Goal: Task Accomplishment & Management: Use online tool/utility

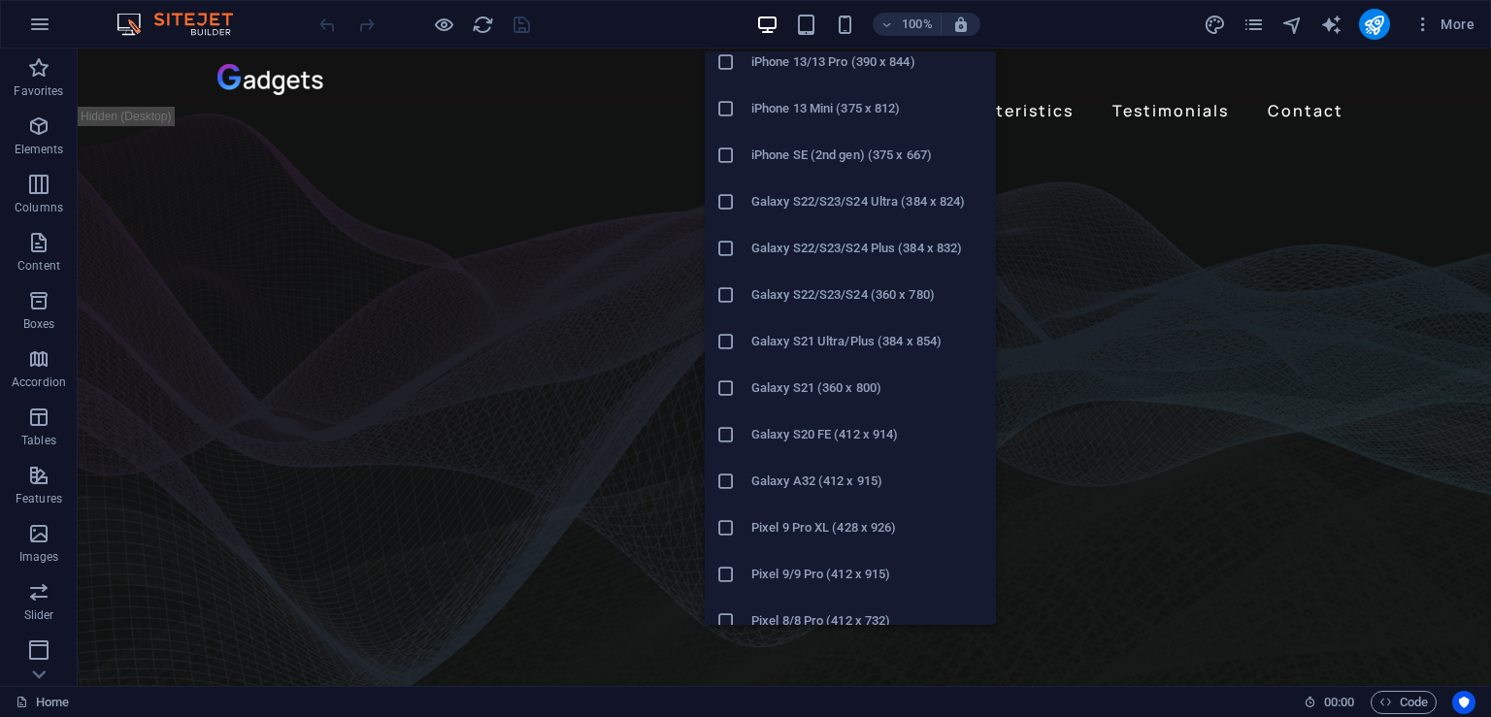
scroll to position [582, 0]
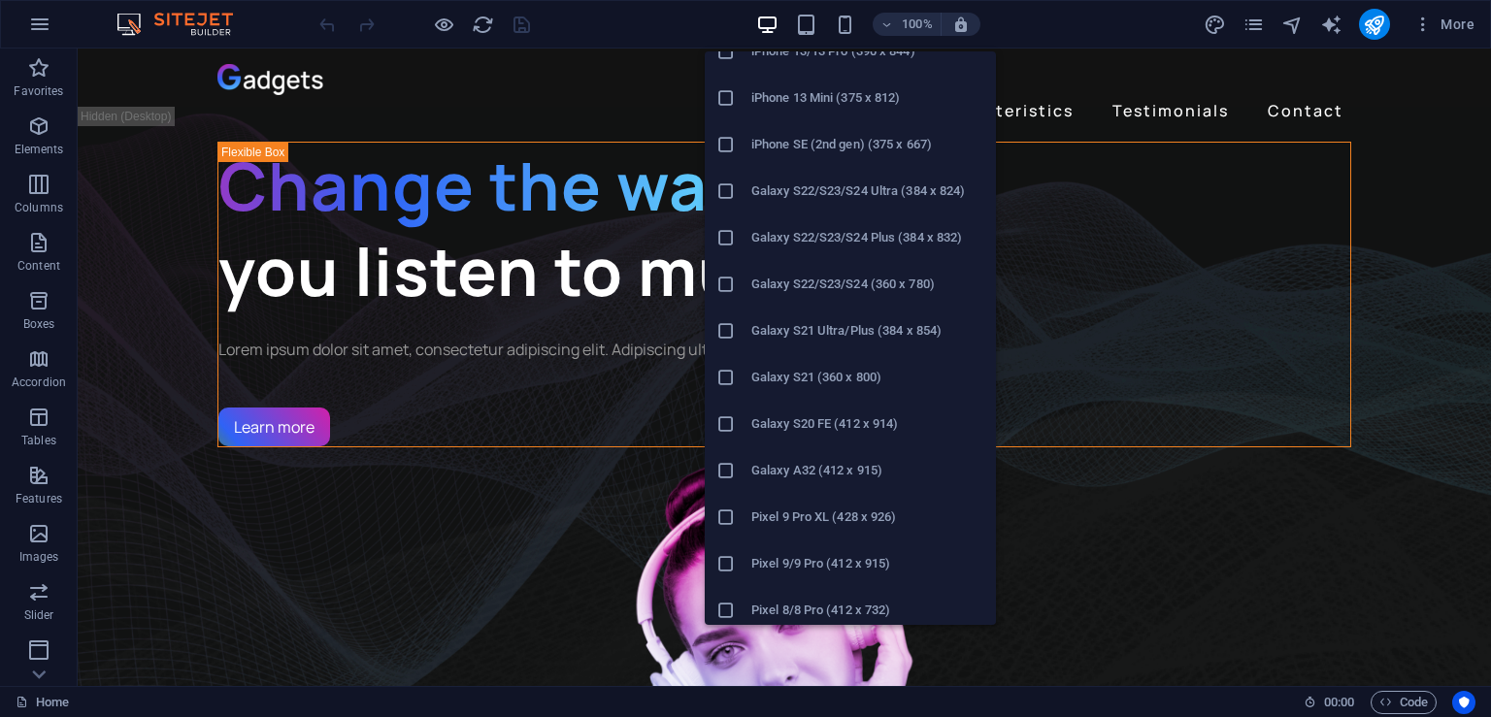
click at [830, 198] on h6 "Galaxy S22/S23/S24 Ultra (384 x 824)" at bounding box center [867, 191] width 233 height 23
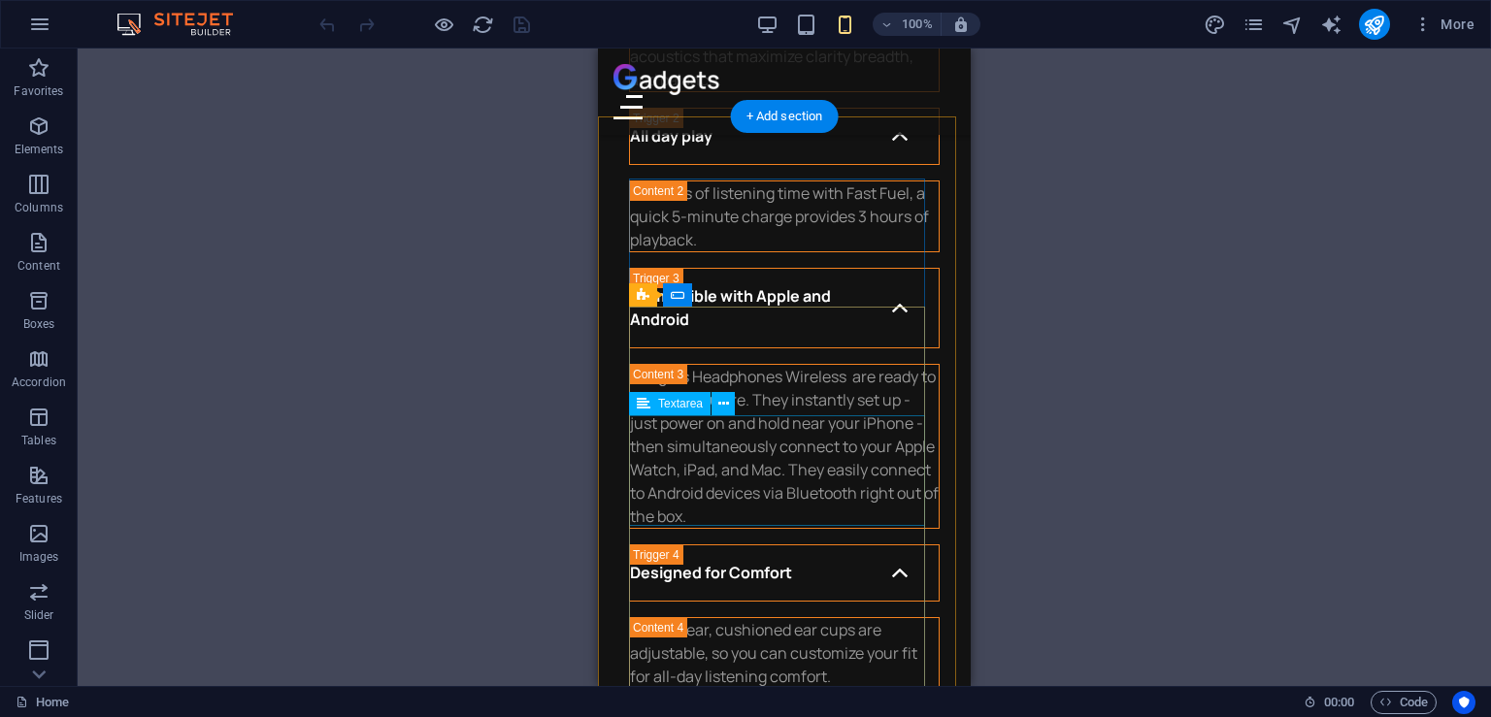
scroll to position [5533, 0]
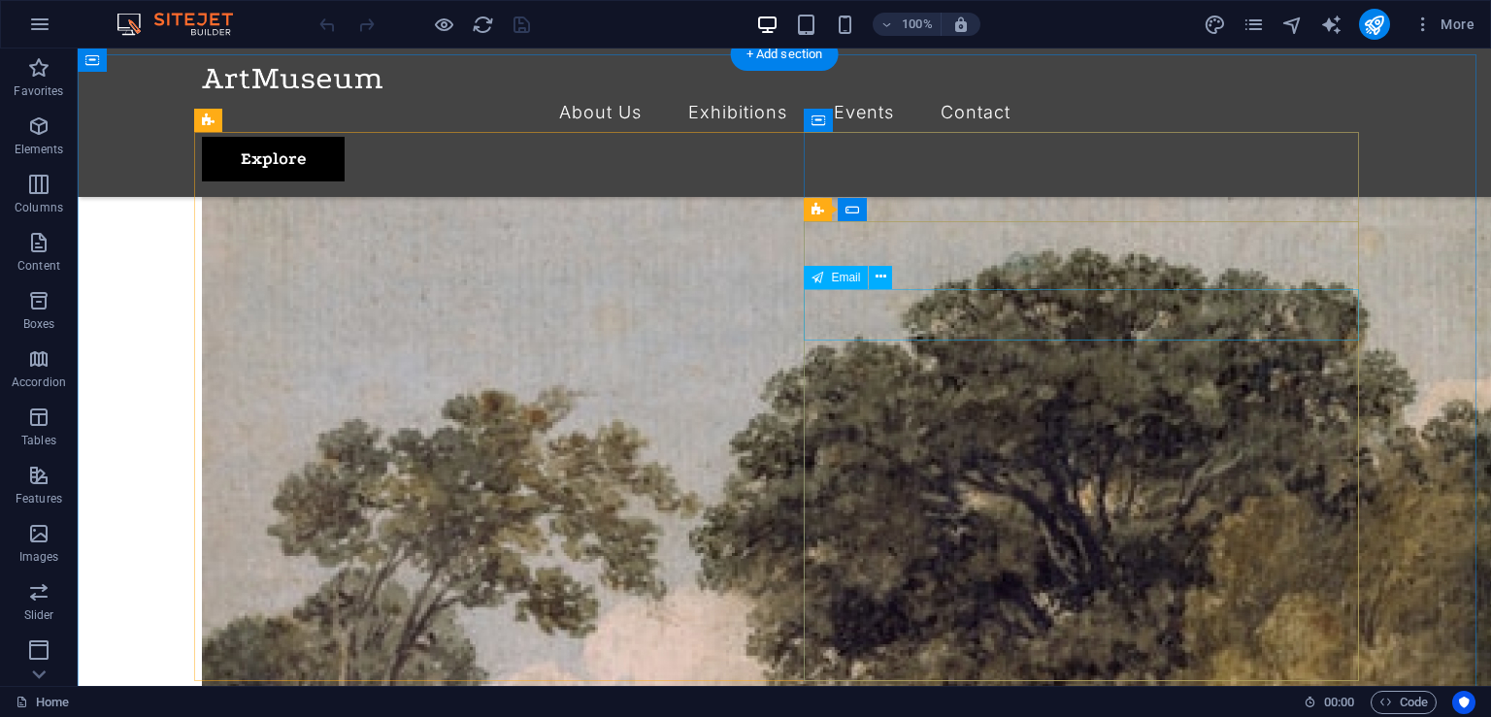
scroll to position [4179, 0]
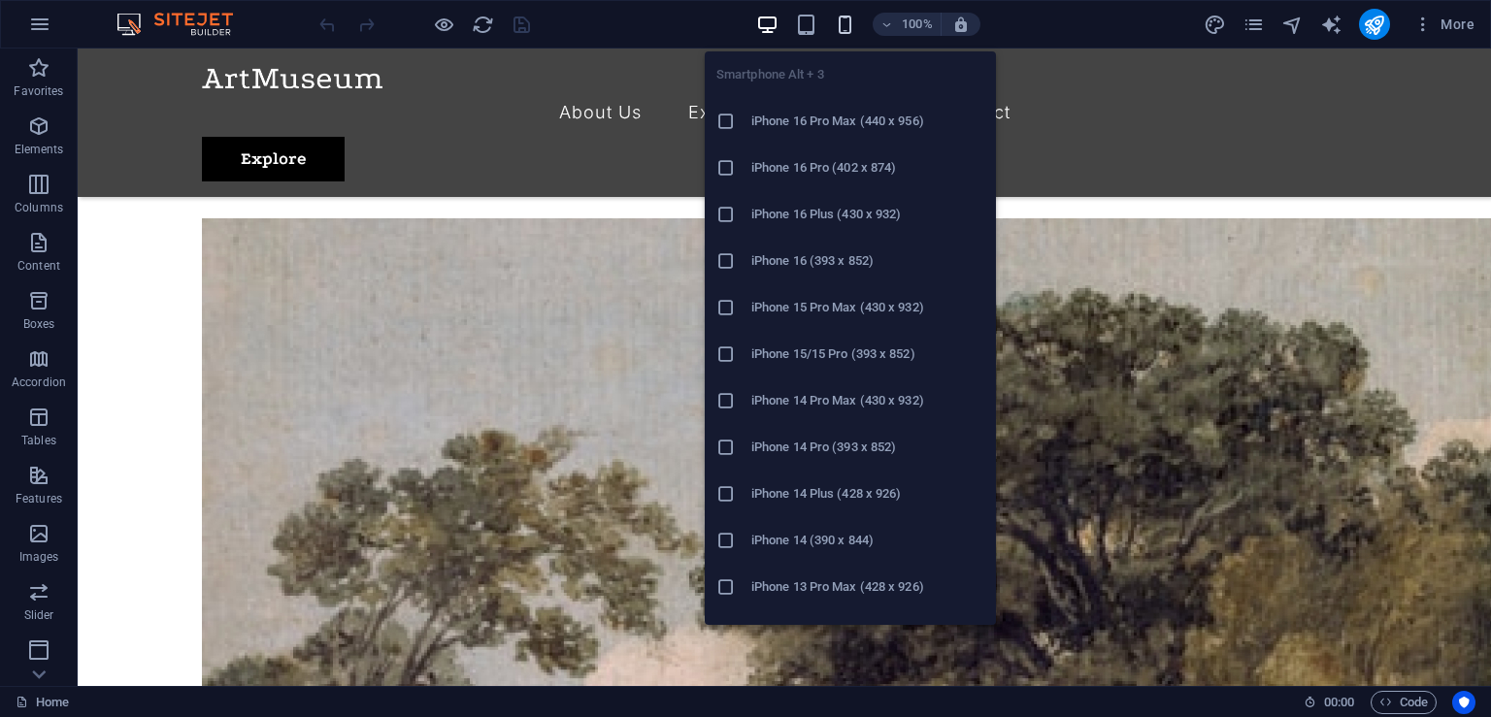
click at [841, 18] on icon "button" at bounding box center [845, 25] width 22 height 22
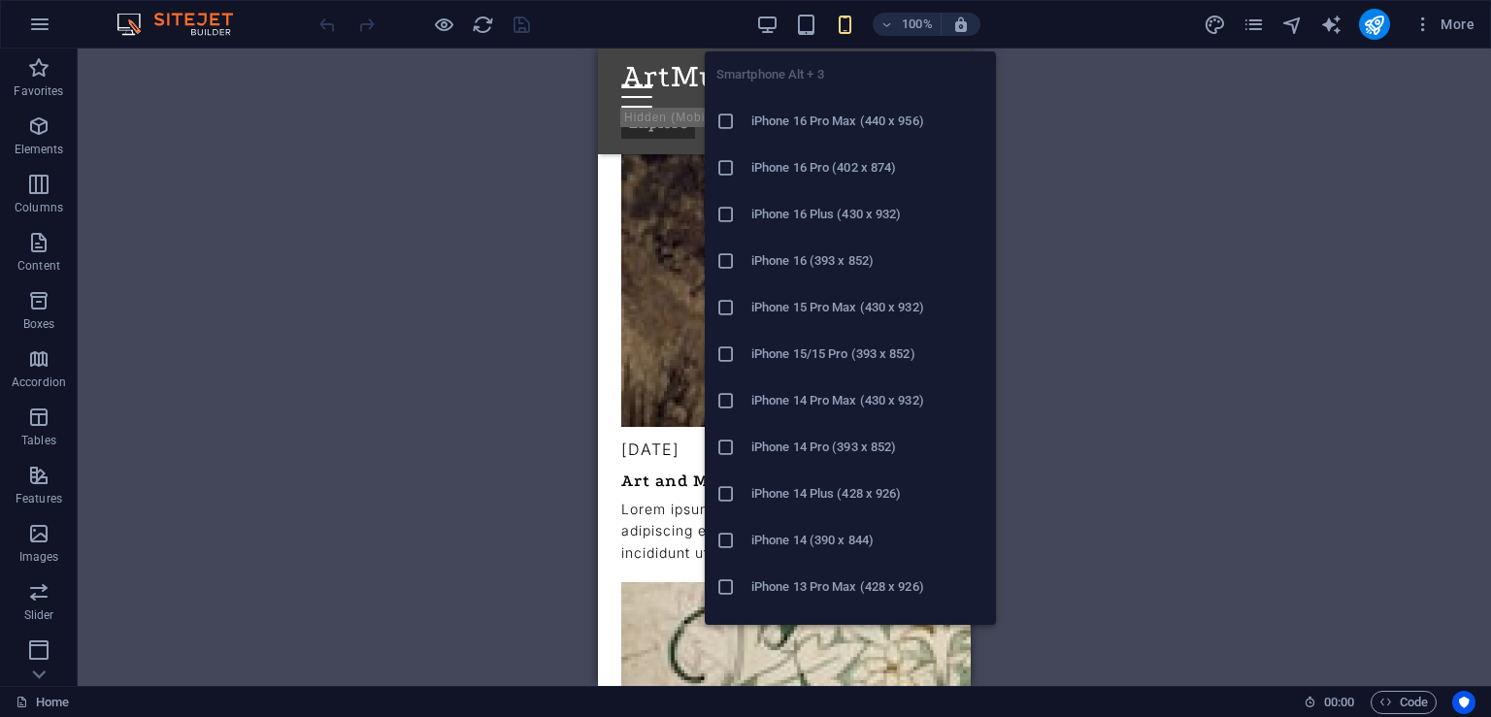
scroll to position [4131, 0]
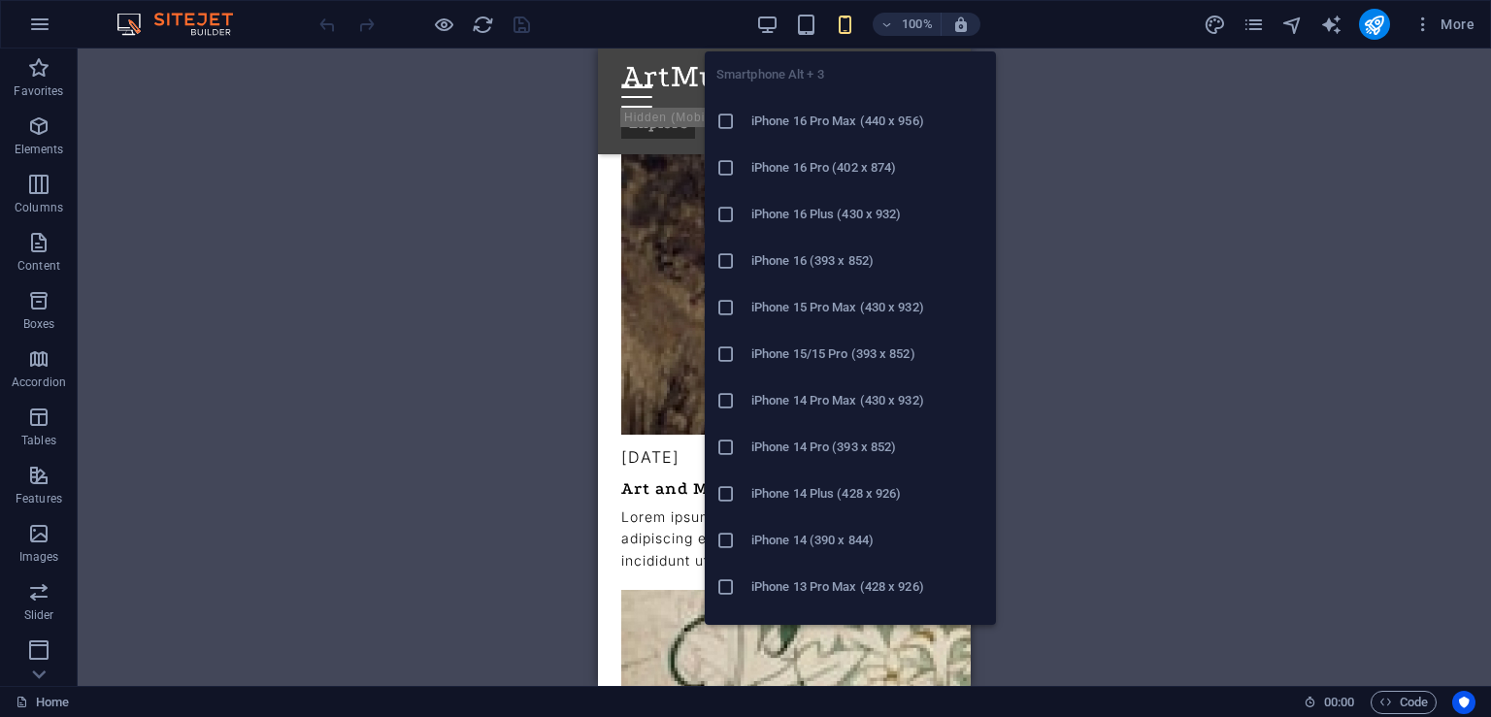
click at [813, 125] on h6 "iPhone 16 Pro Max (440 x 956)" at bounding box center [867, 121] width 233 height 23
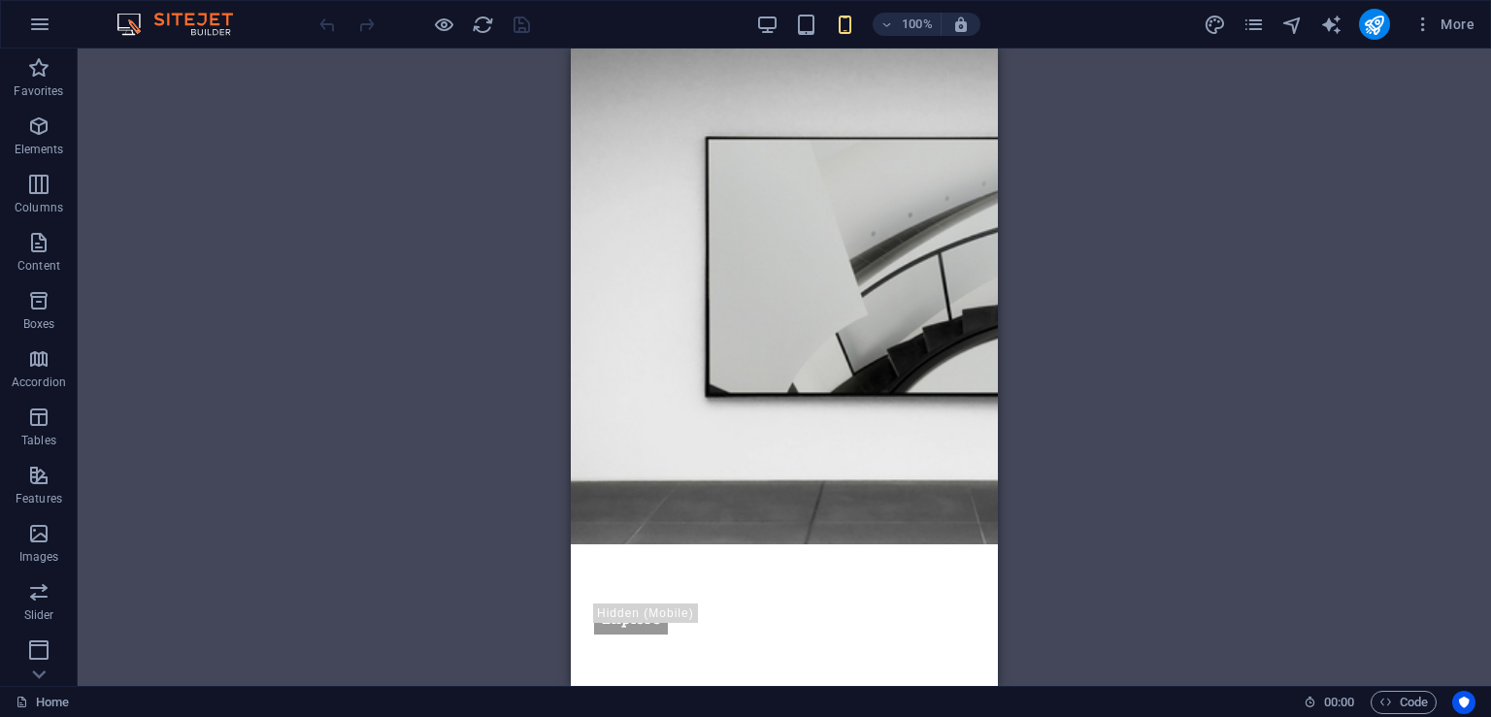
scroll to position [0, 0]
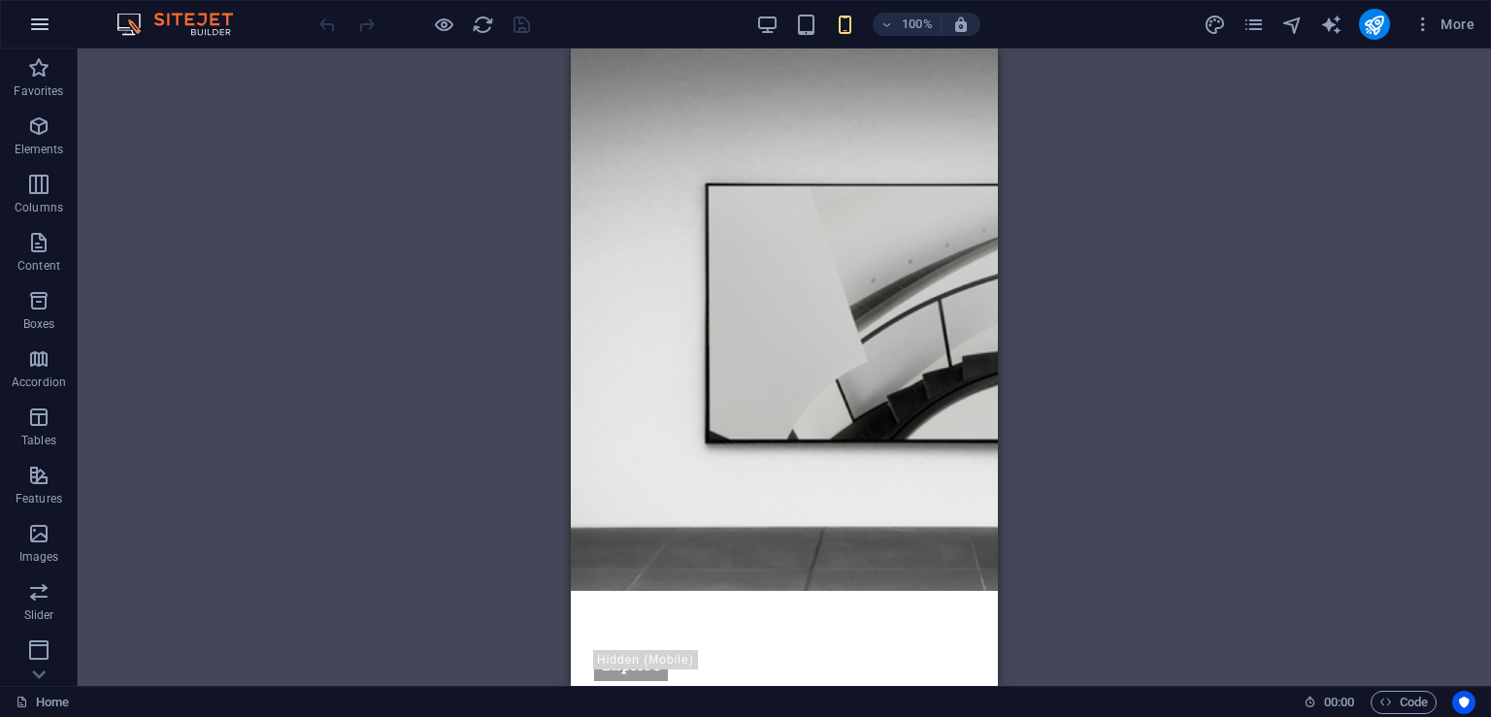
click at [41, 21] on icon "button" at bounding box center [39, 24] width 23 height 23
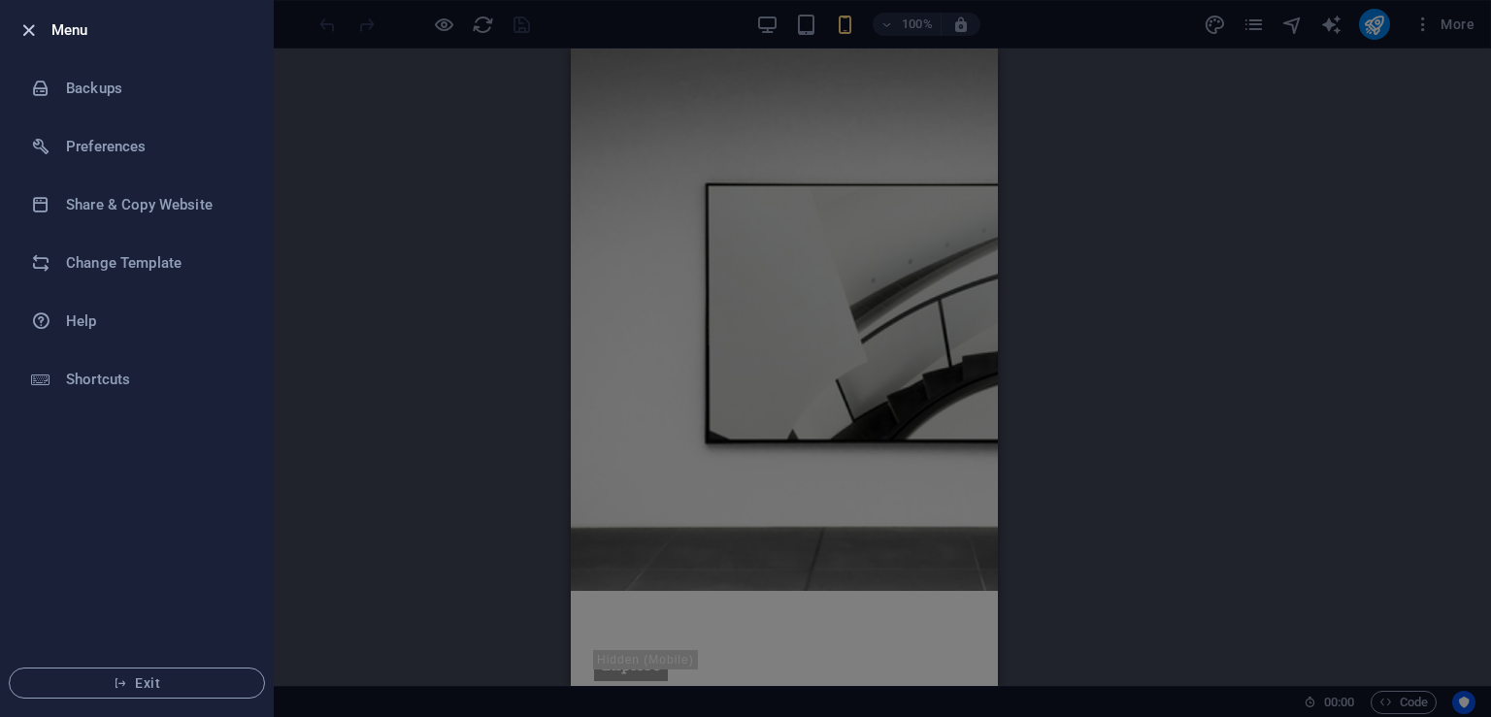
click at [27, 30] on icon "button" at bounding box center [28, 30] width 22 height 22
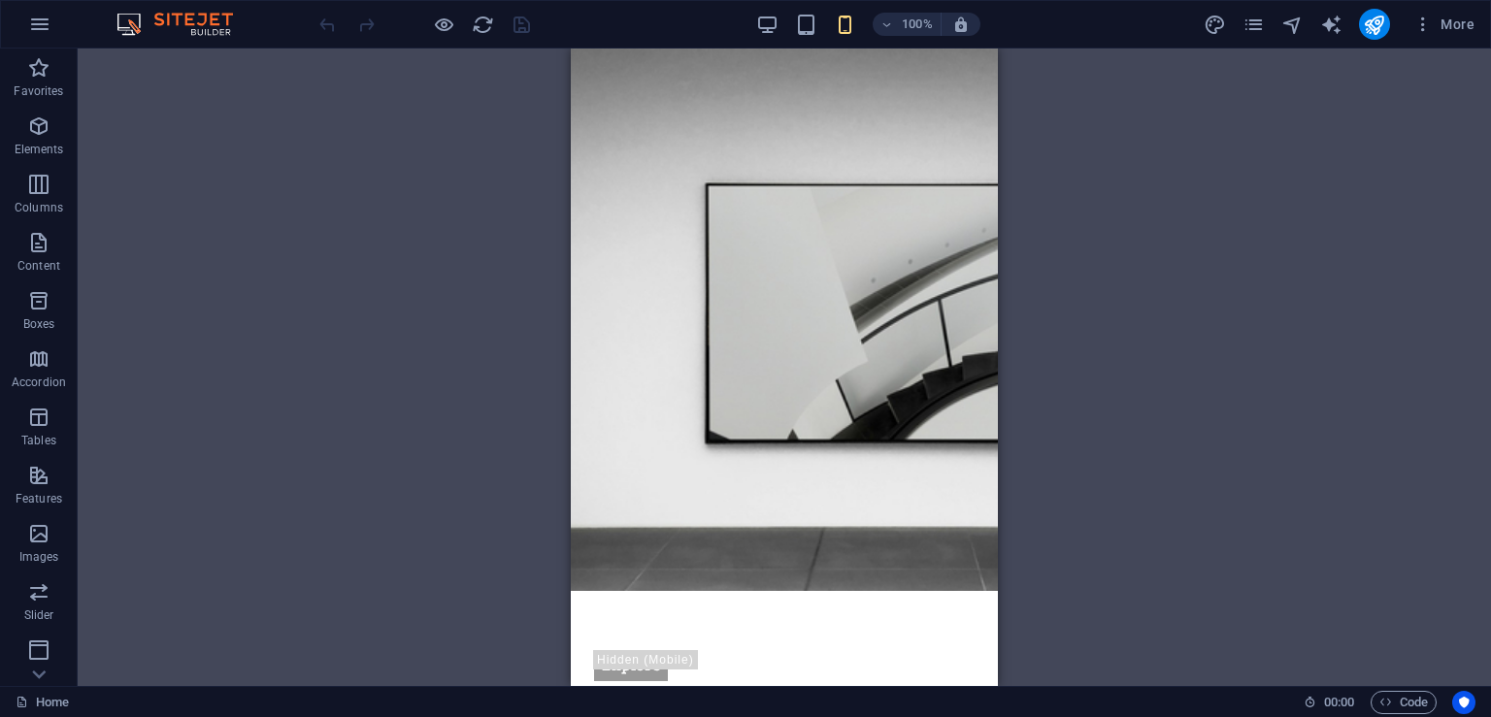
click at [194, 23] on img at bounding box center [185, 24] width 146 height 23
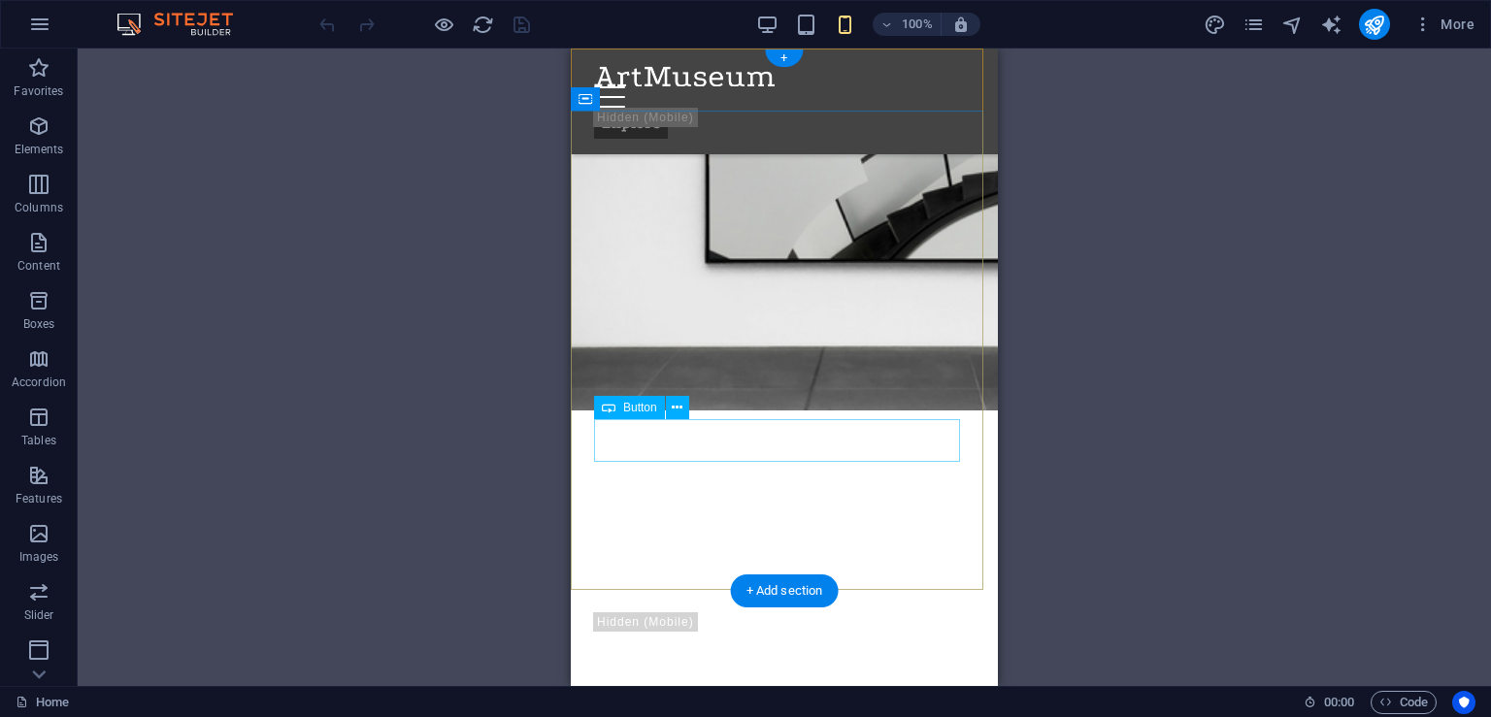
scroll to position [485, 0]
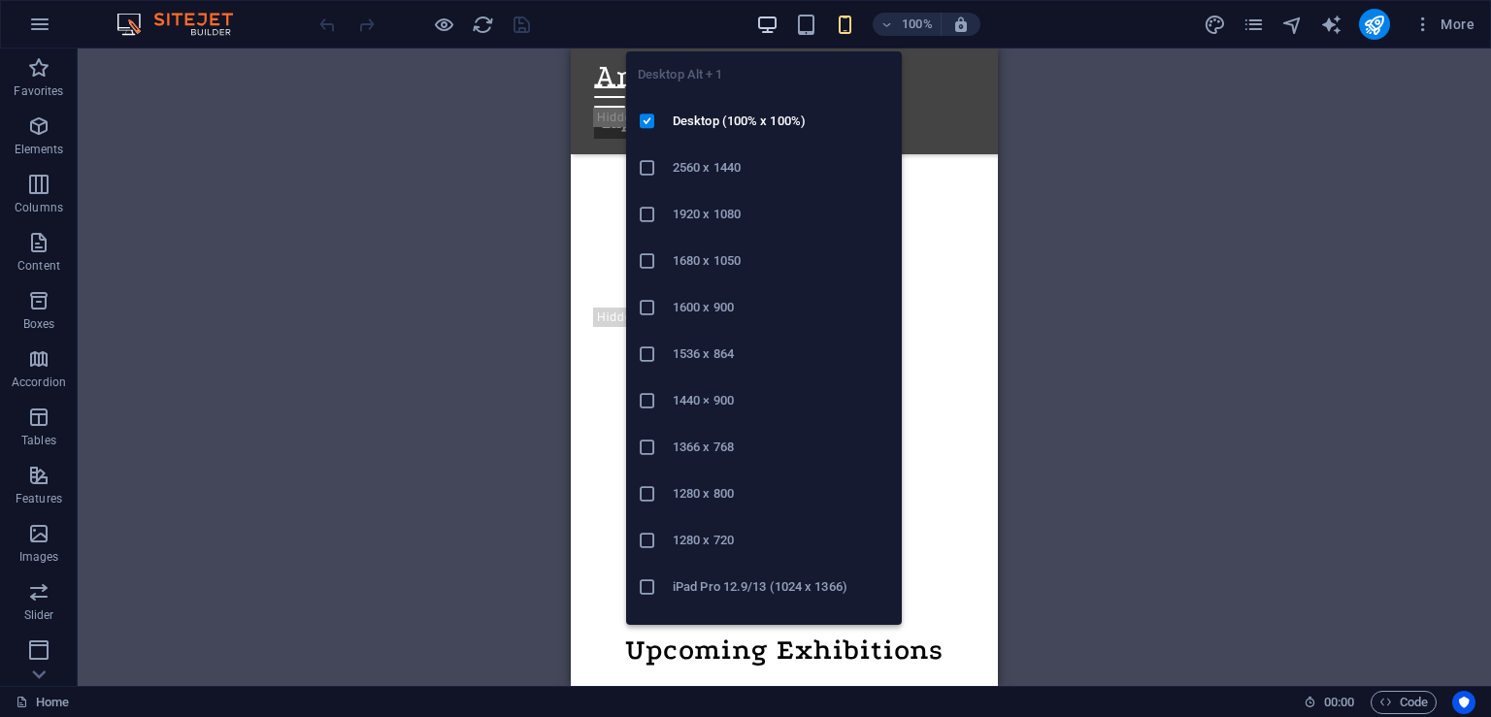
click at [765, 24] on icon "button" at bounding box center [767, 25] width 22 height 22
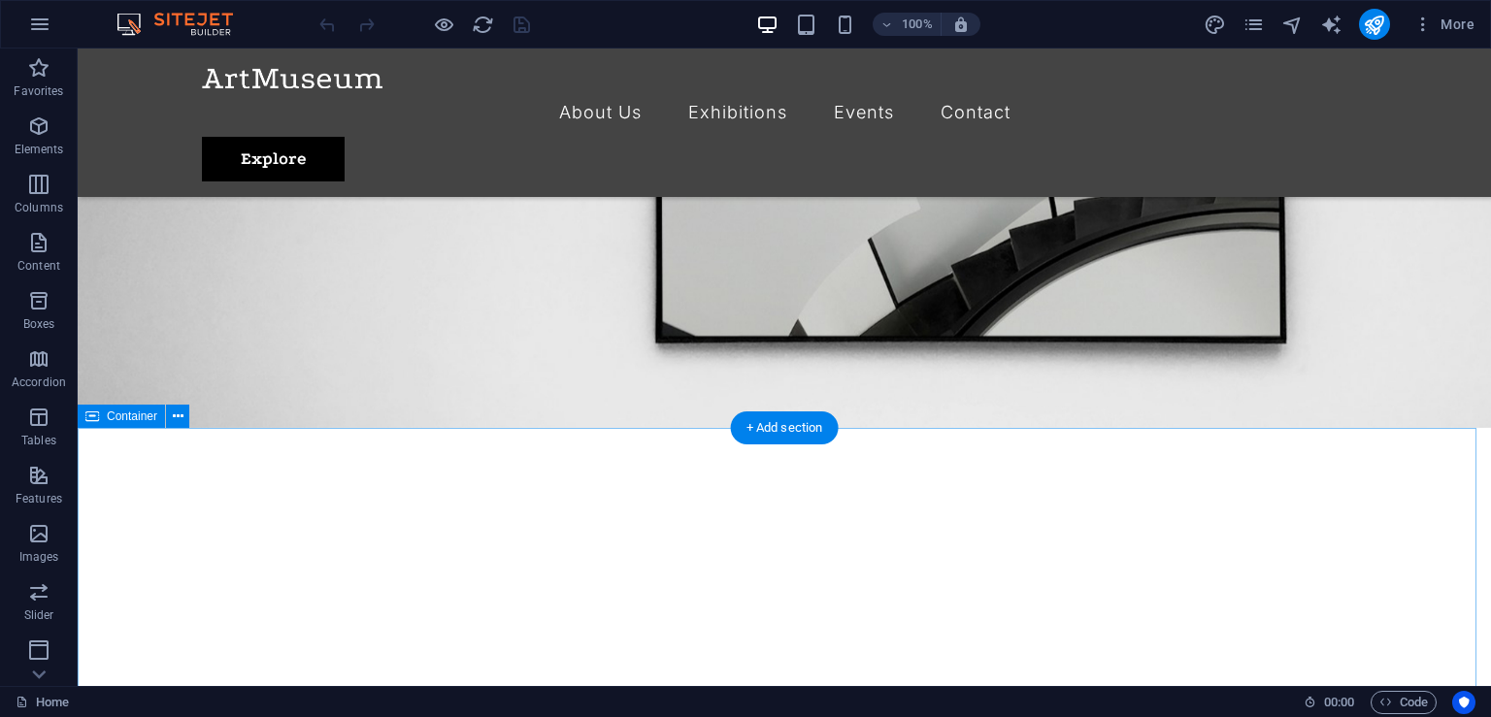
scroll to position [0, 0]
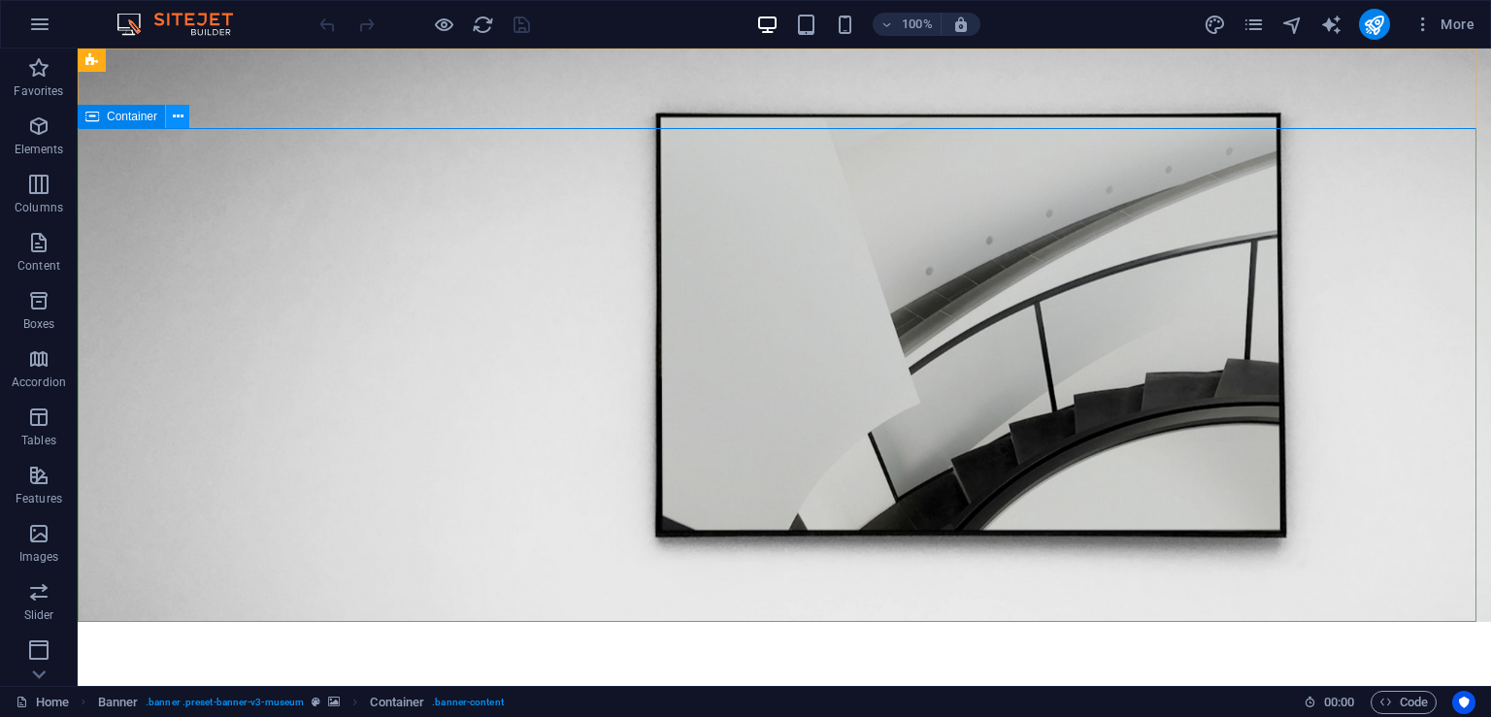
click at [179, 114] on icon at bounding box center [178, 117] width 11 height 20
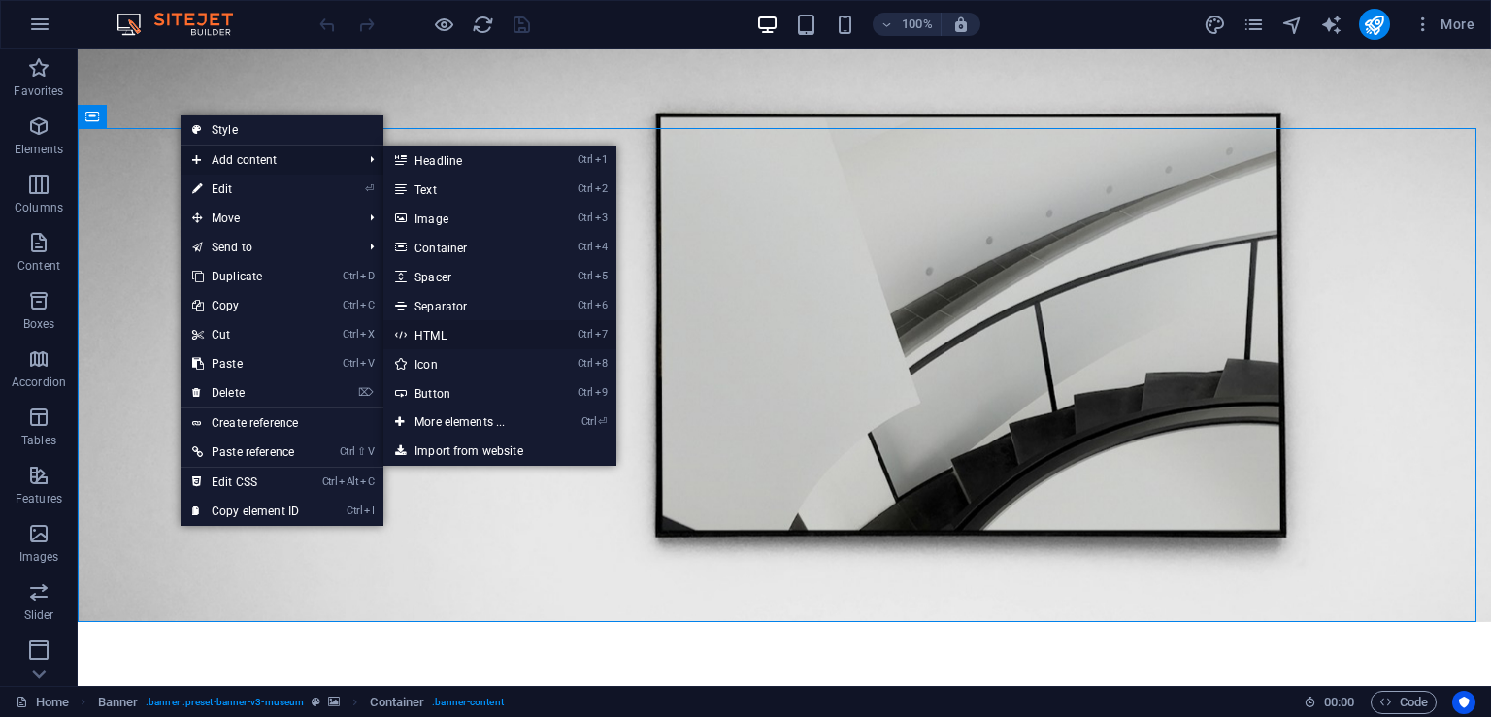
click at [451, 335] on link "Ctrl 7 HTML" at bounding box center [463, 334] width 160 height 29
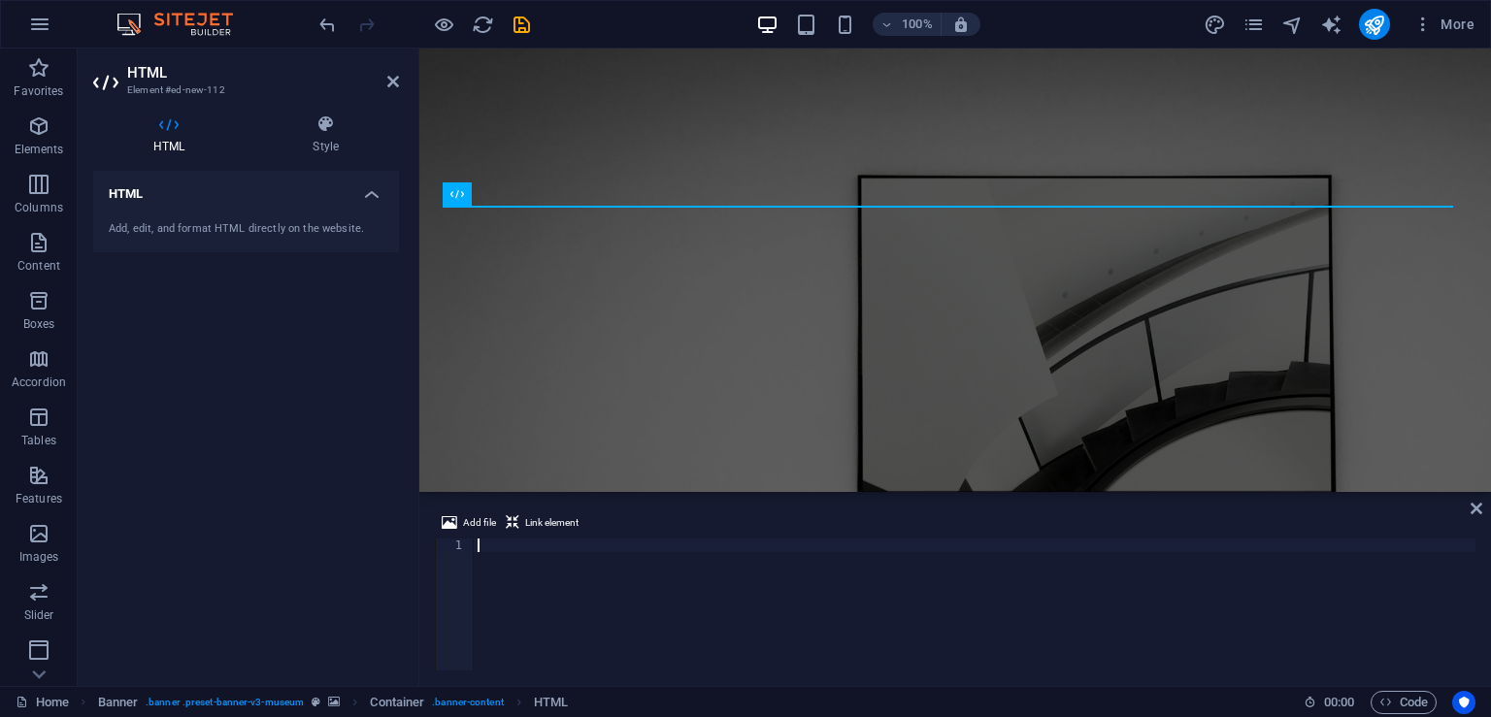
click at [490, 545] on div at bounding box center [975, 618] width 1002 height 159
paste textarea "[URL][DOMAIN_NAME]"
type textarea "[URL][DOMAIN_NAME]"
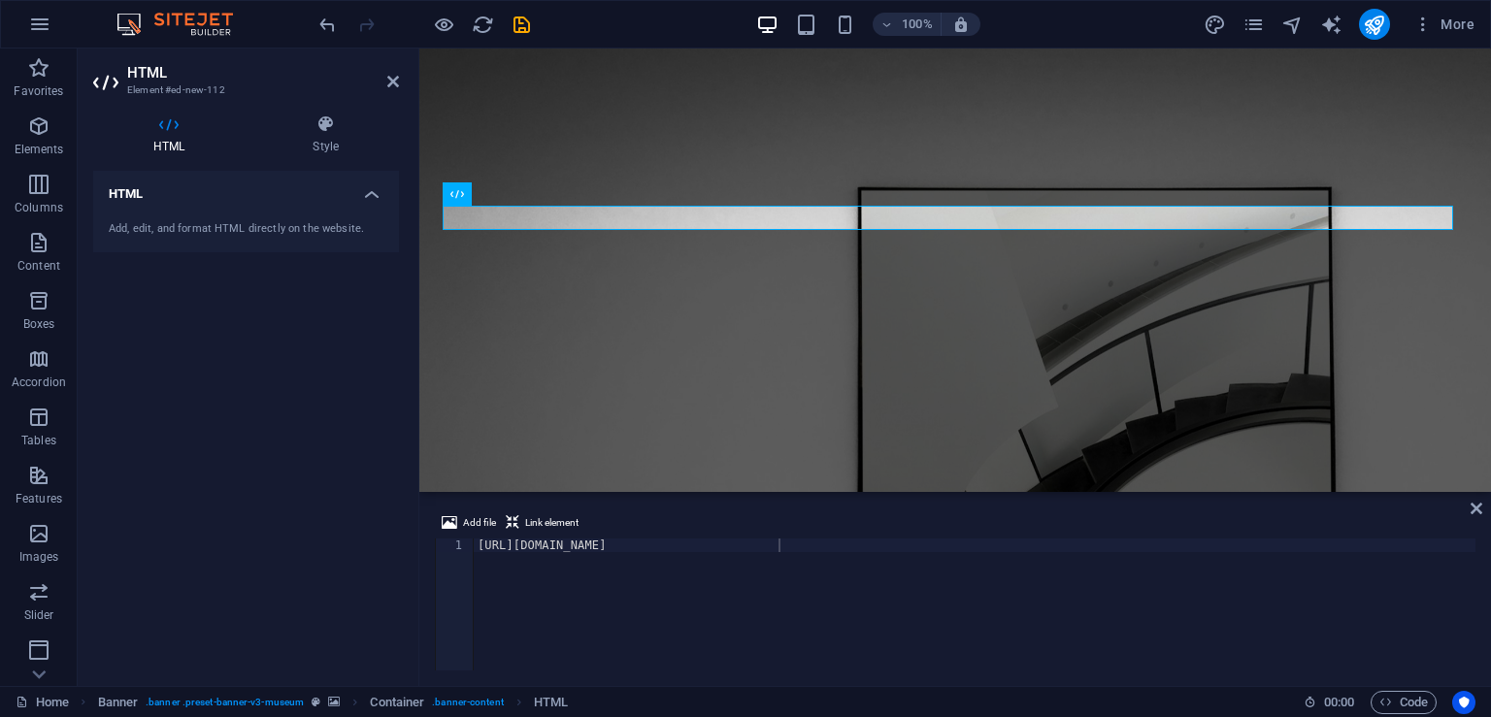
click at [293, 422] on div "HTML Add, edit, and format HTML directly on the website." at bounding box center [246, 421] width 306 height 500
click at [316, 20] on icon "undo" at bounding box center [327, 25] width 22 height 22
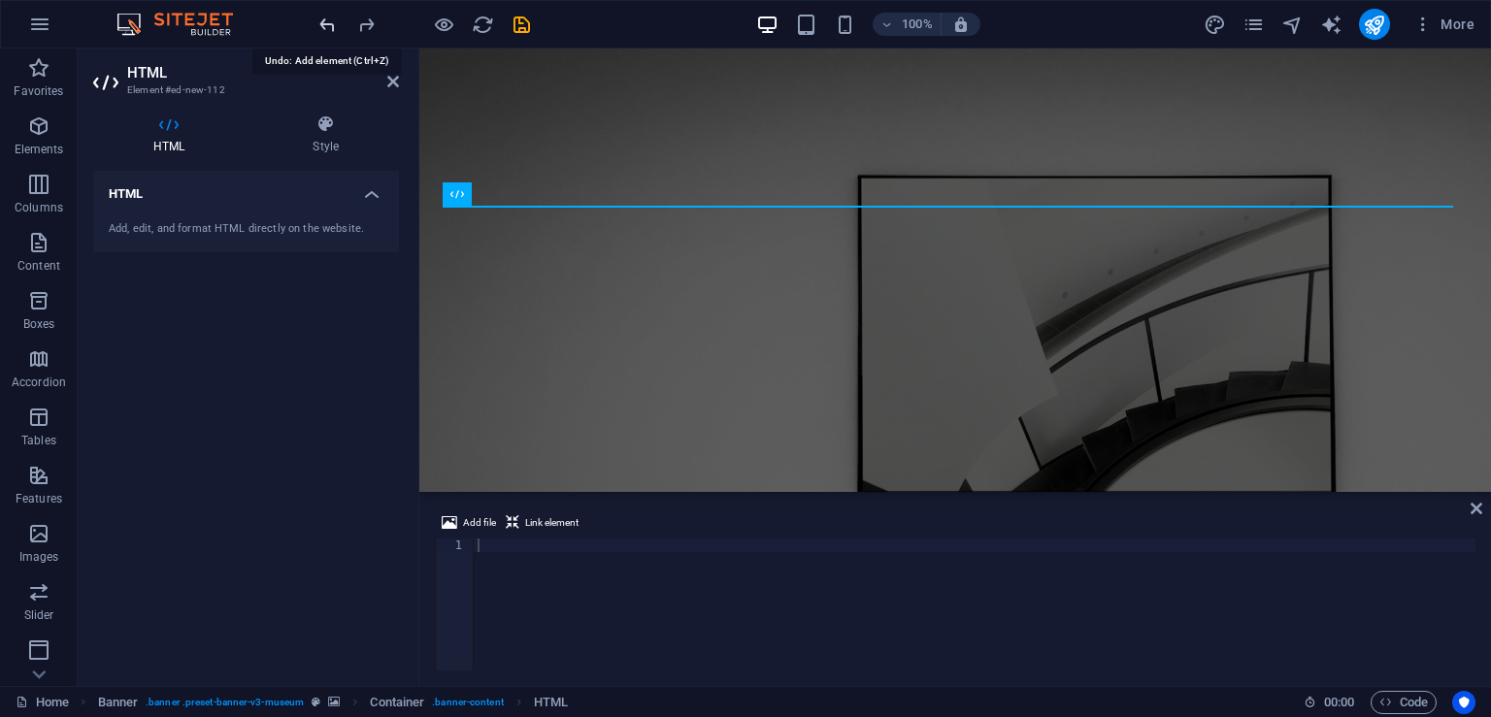
click at [316, 20] on icon "undo" at bounding box center [327, 25] width 22 height 22
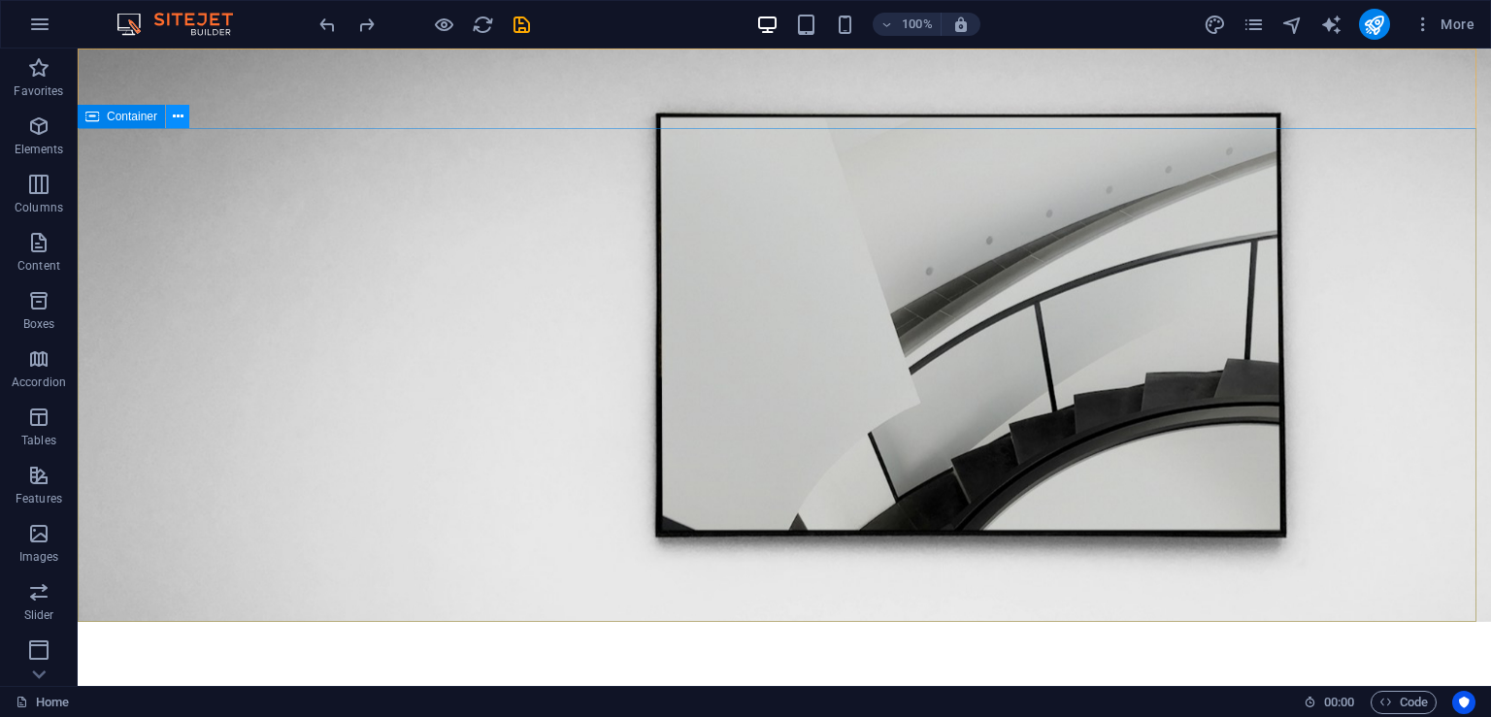
click at [182, 117] on icon at bounding box center [178, 117] width 11 height 20
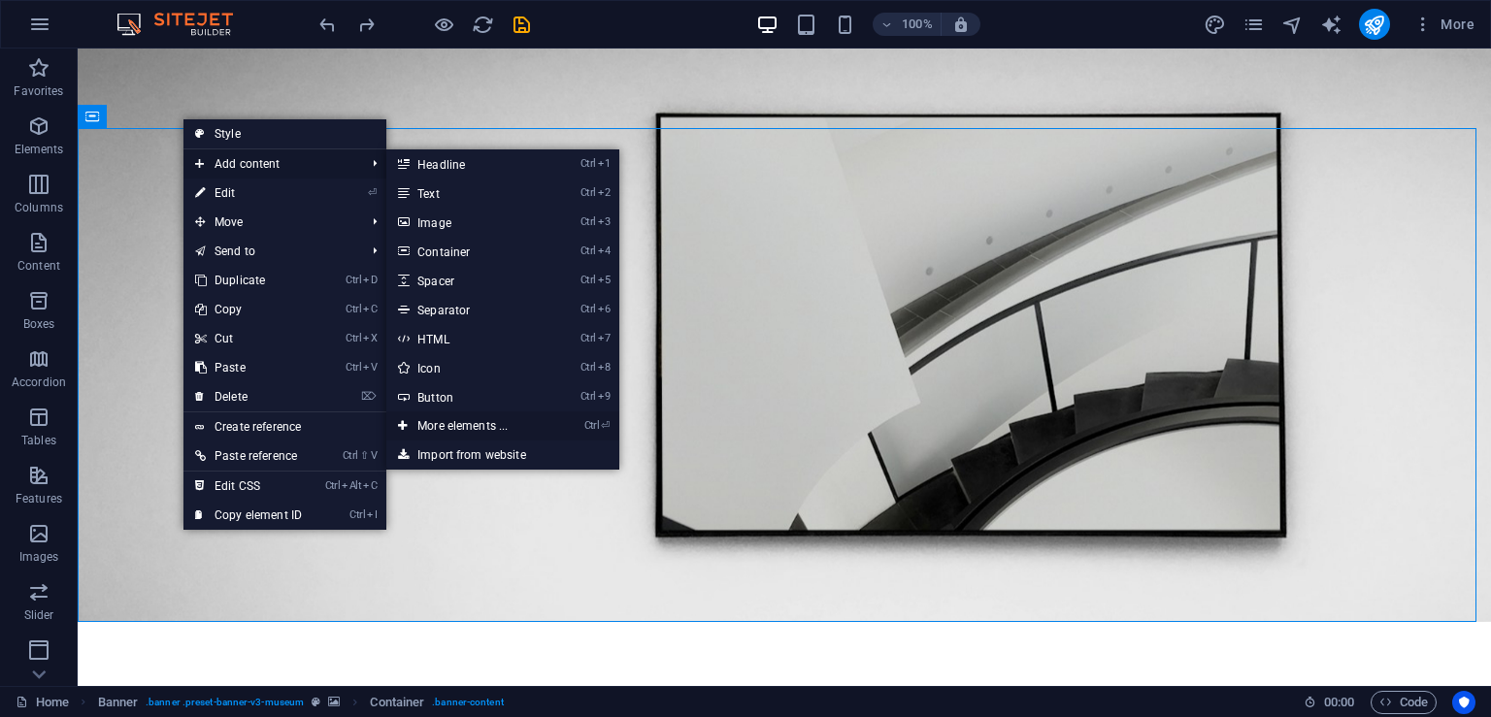
click at [460, 426] on link "Ctrl ⏎ More elements ..." at bounding box center [466, 426] width 160 height 29
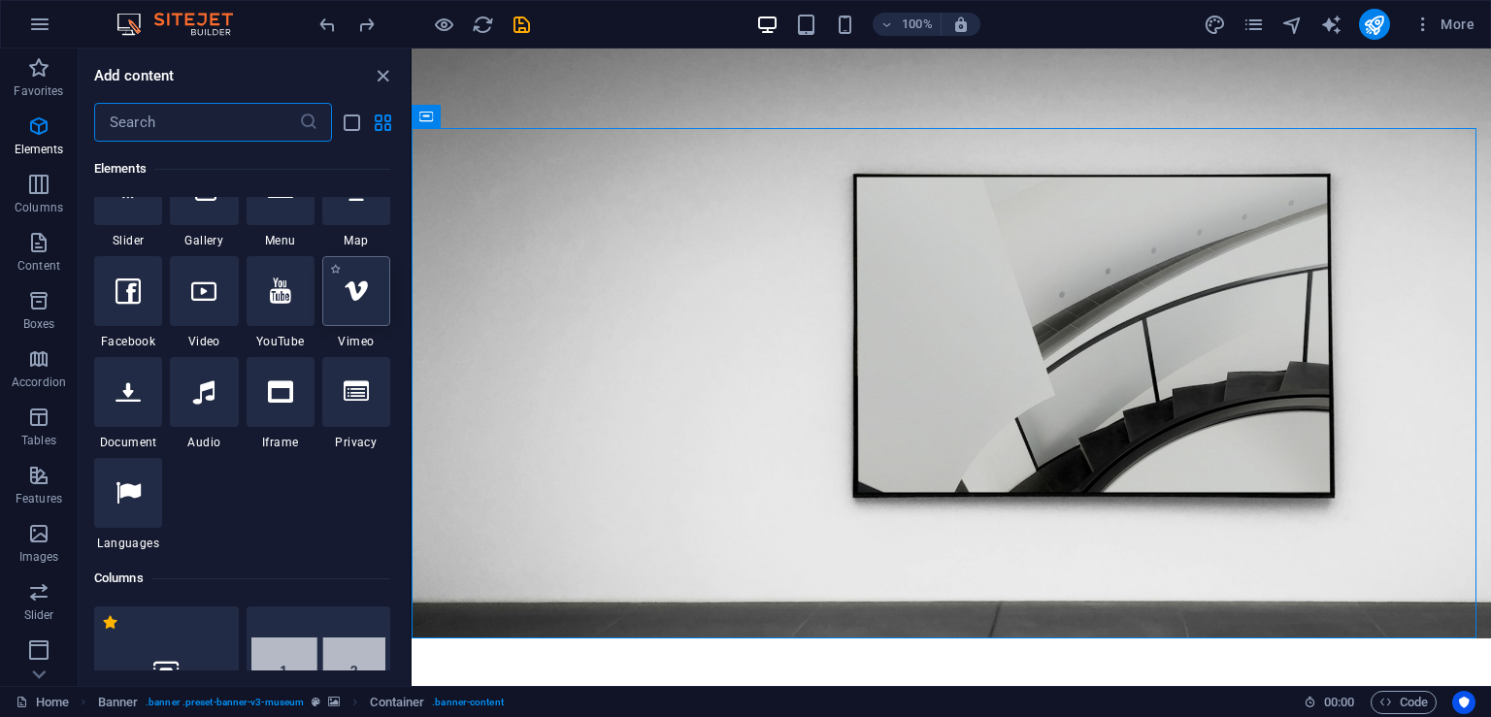
scroll to position [595, 0]
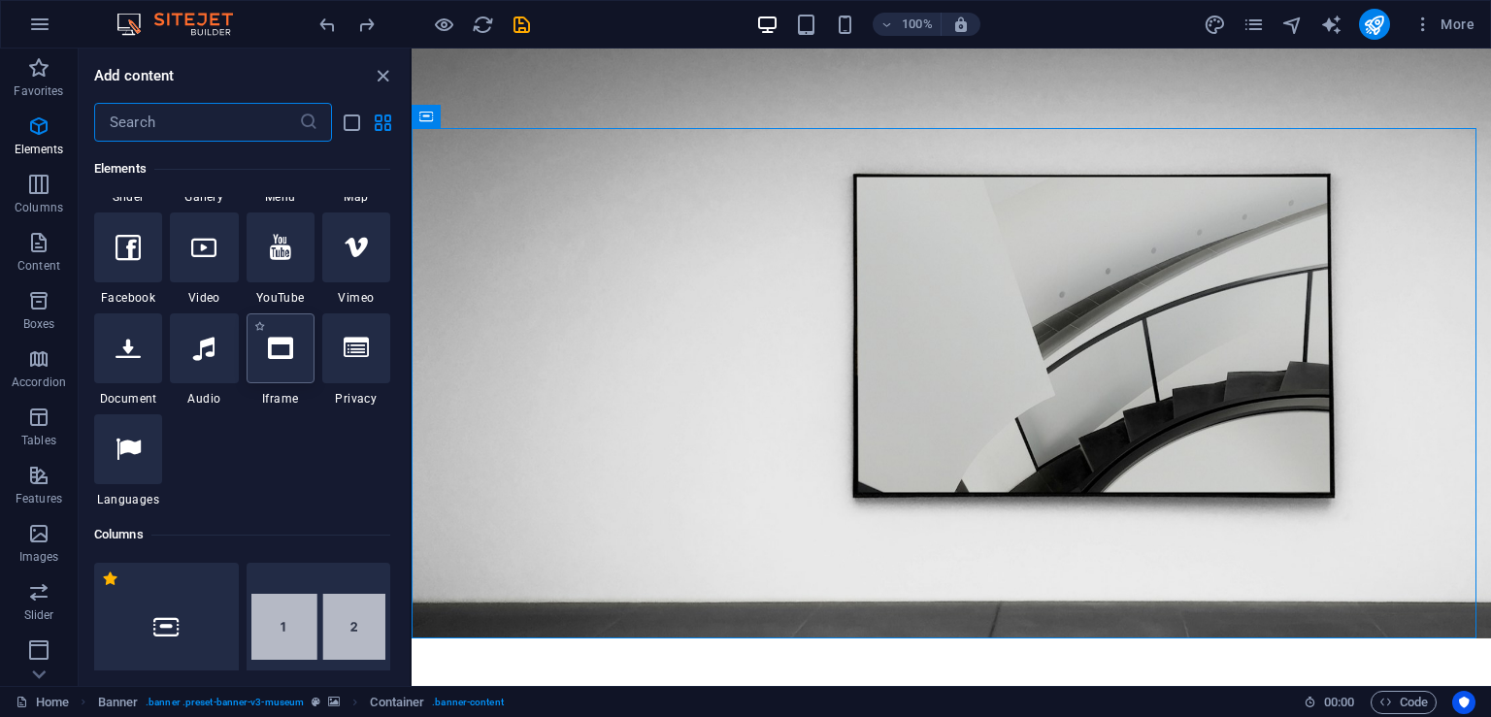
click at [299, 364] on div at bounding box center [281, 349] width 68 height 70
select select "%"
select select "px"
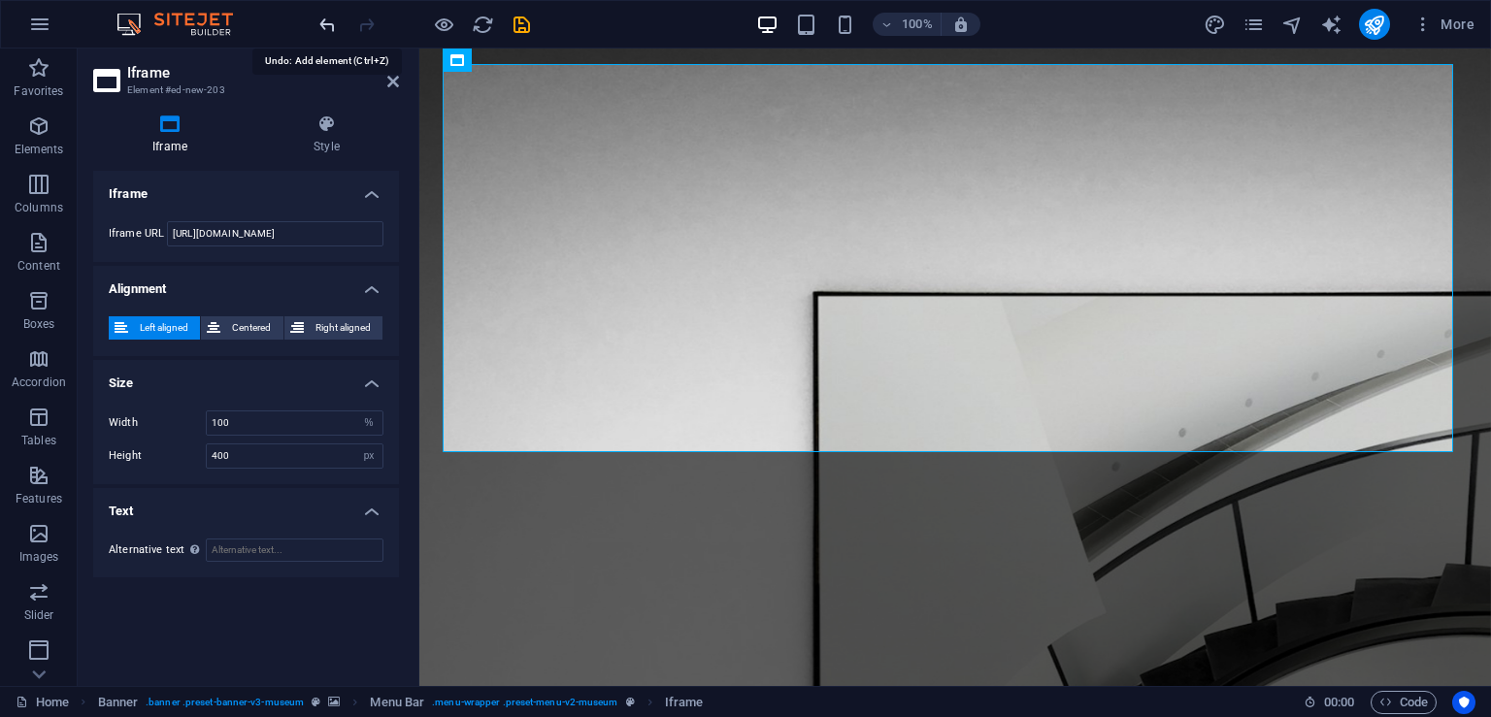
click at [323, 22] on icon "undo" at bounding box center [327, 25] width 22 height 22
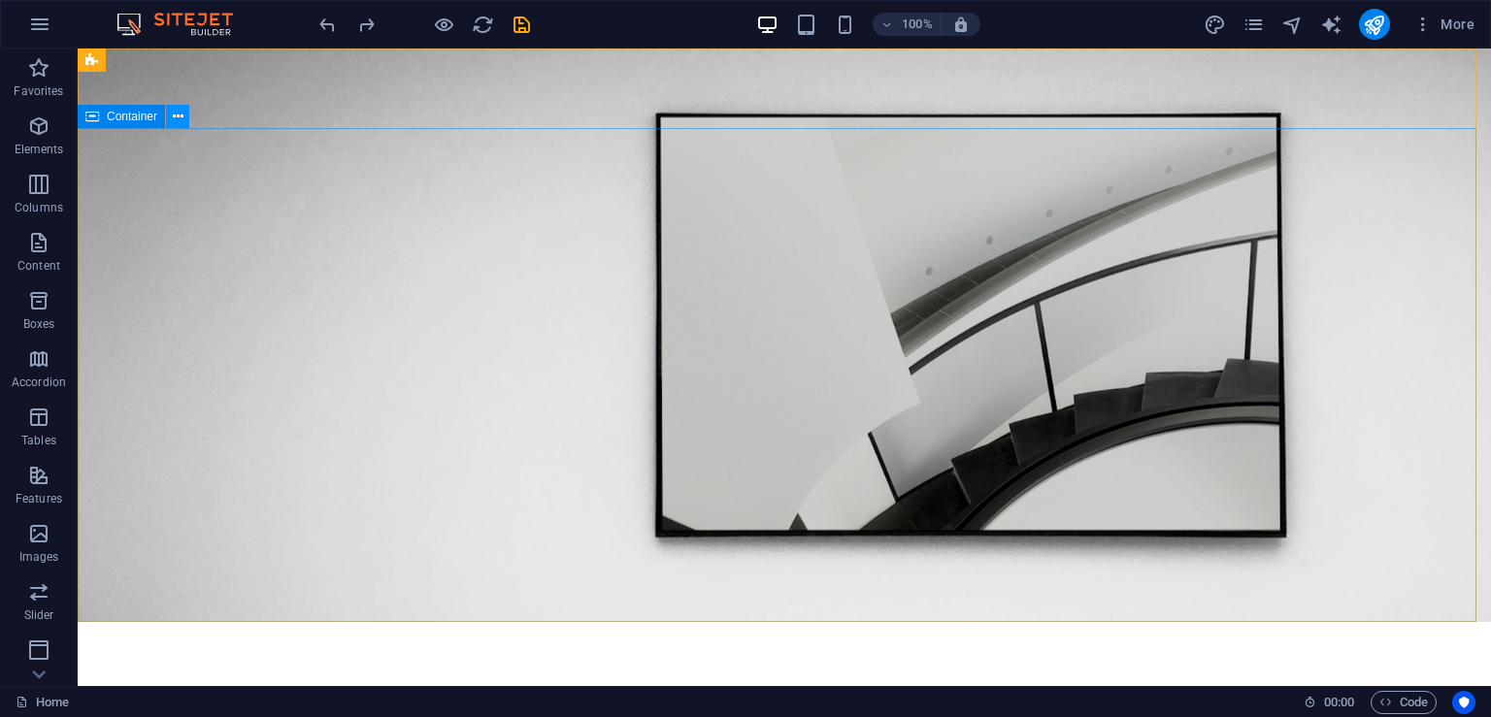
click at [182, 105] on button at bounding box center [177, 116] width 23 height 23
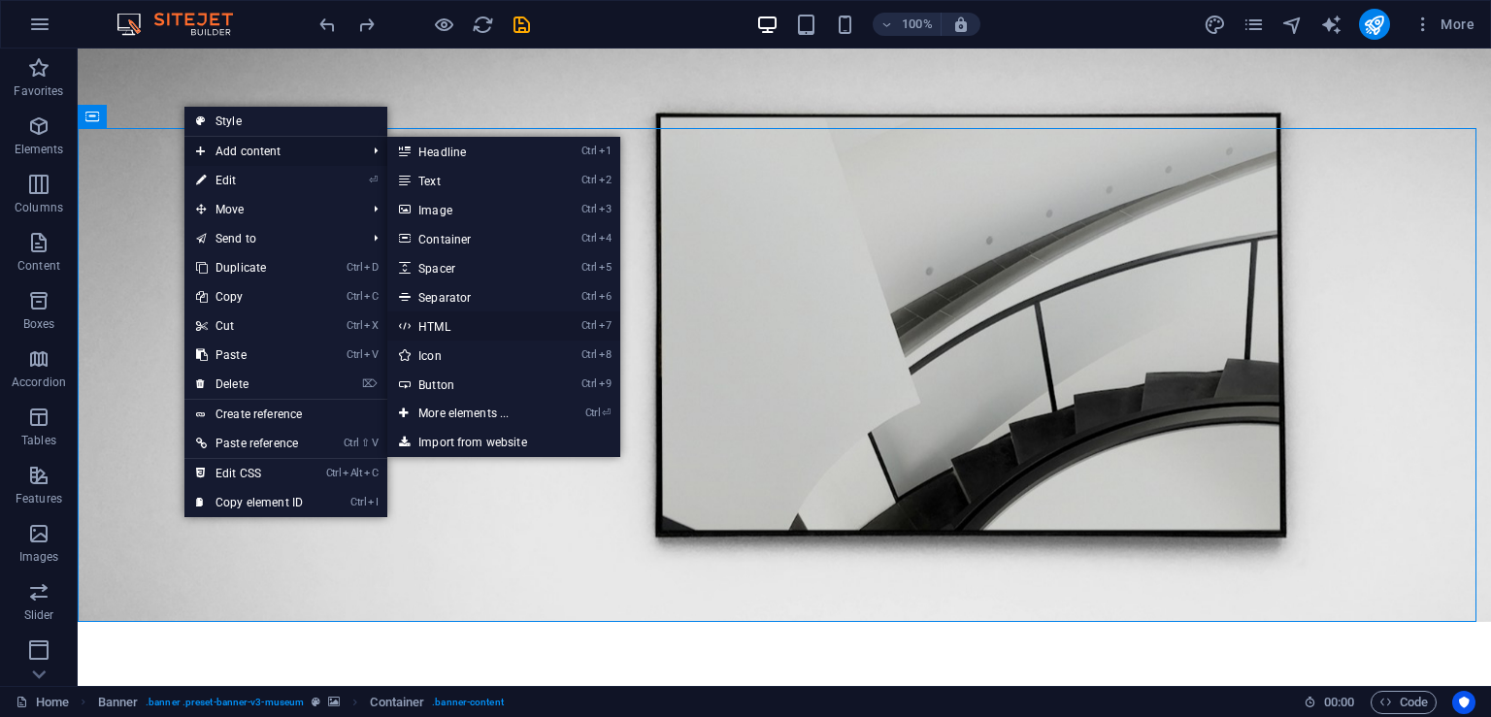
click at [458, 324] on link "Ctrl 7 HTML" at bounding box center [467, 326] width 160 height 29
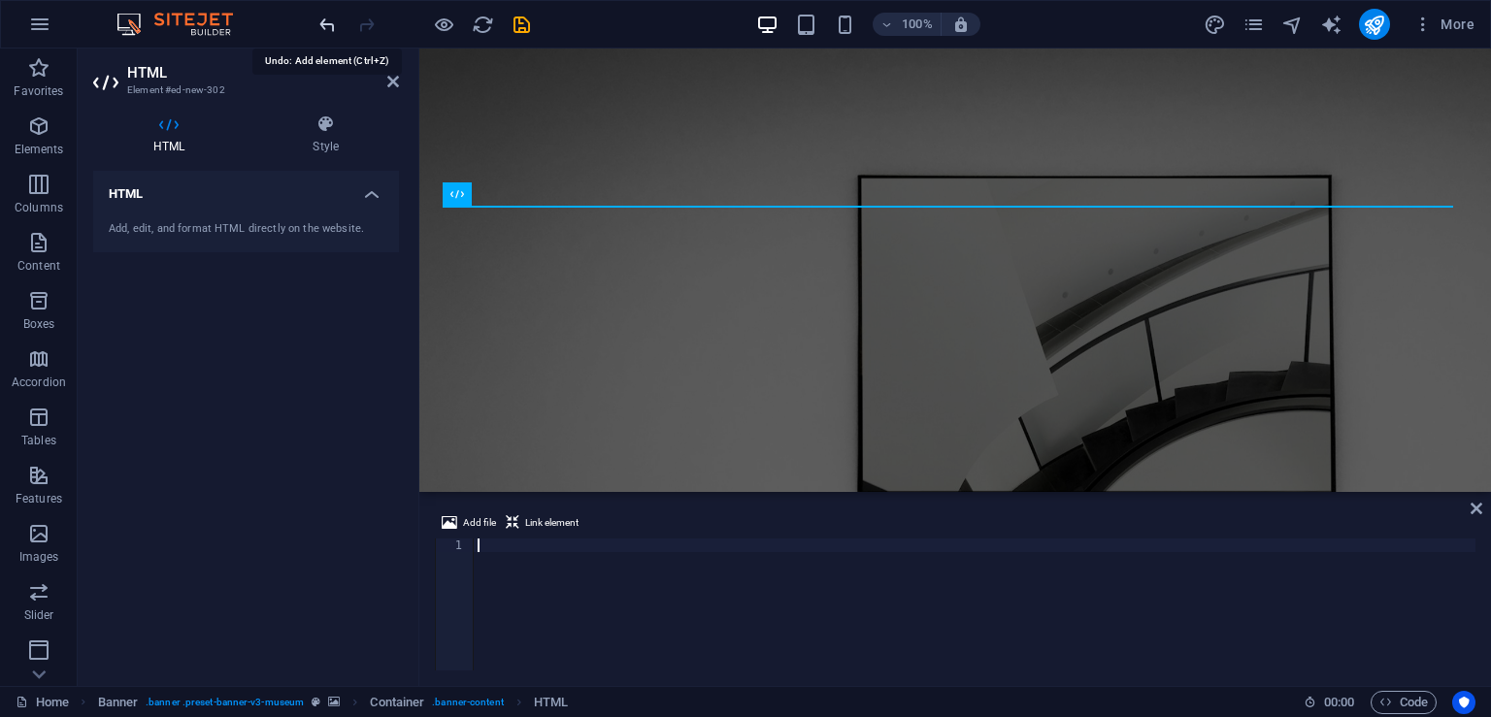
click at [330, 21] on icon "undo" at bounding box center [327, 25] width 22 height 22
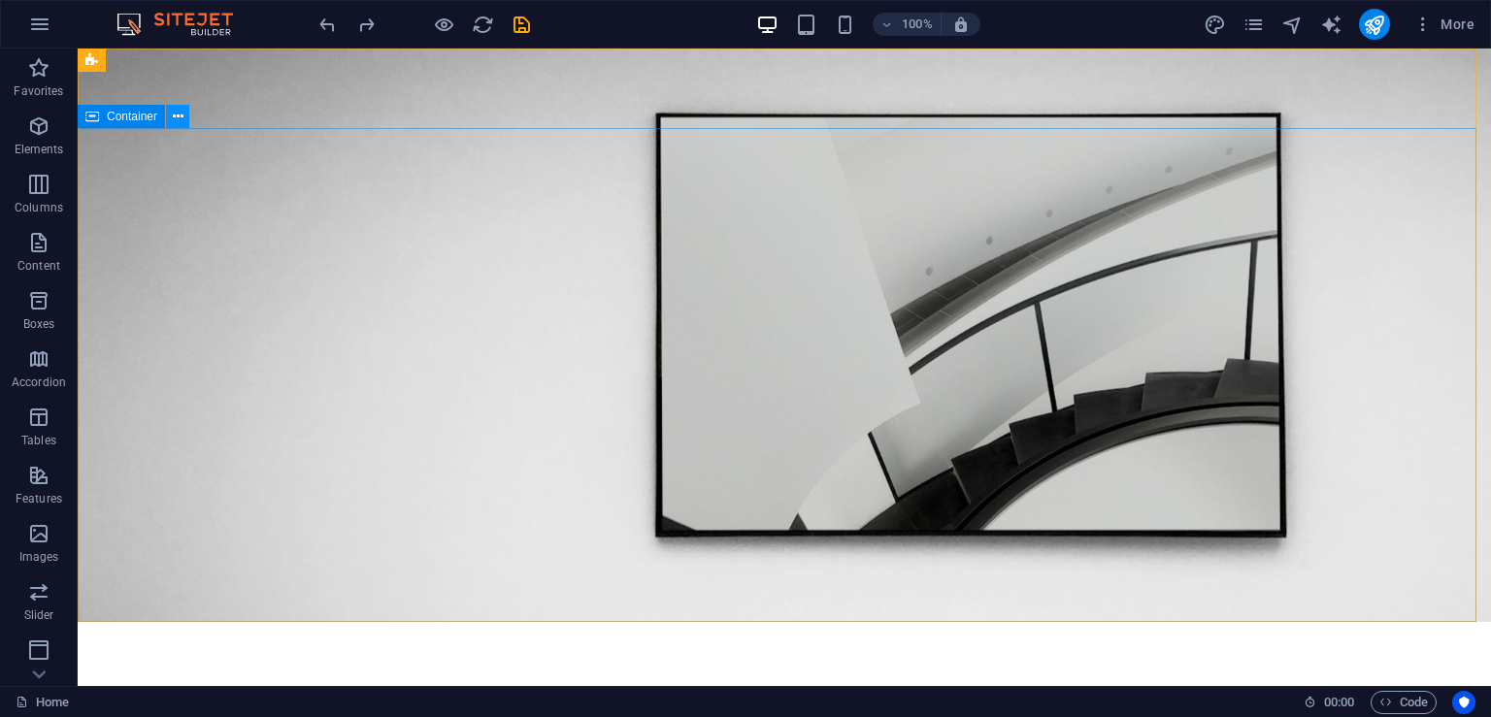
click at [181, 116] on icon at bounding box center [178, 117] width 11 height 20
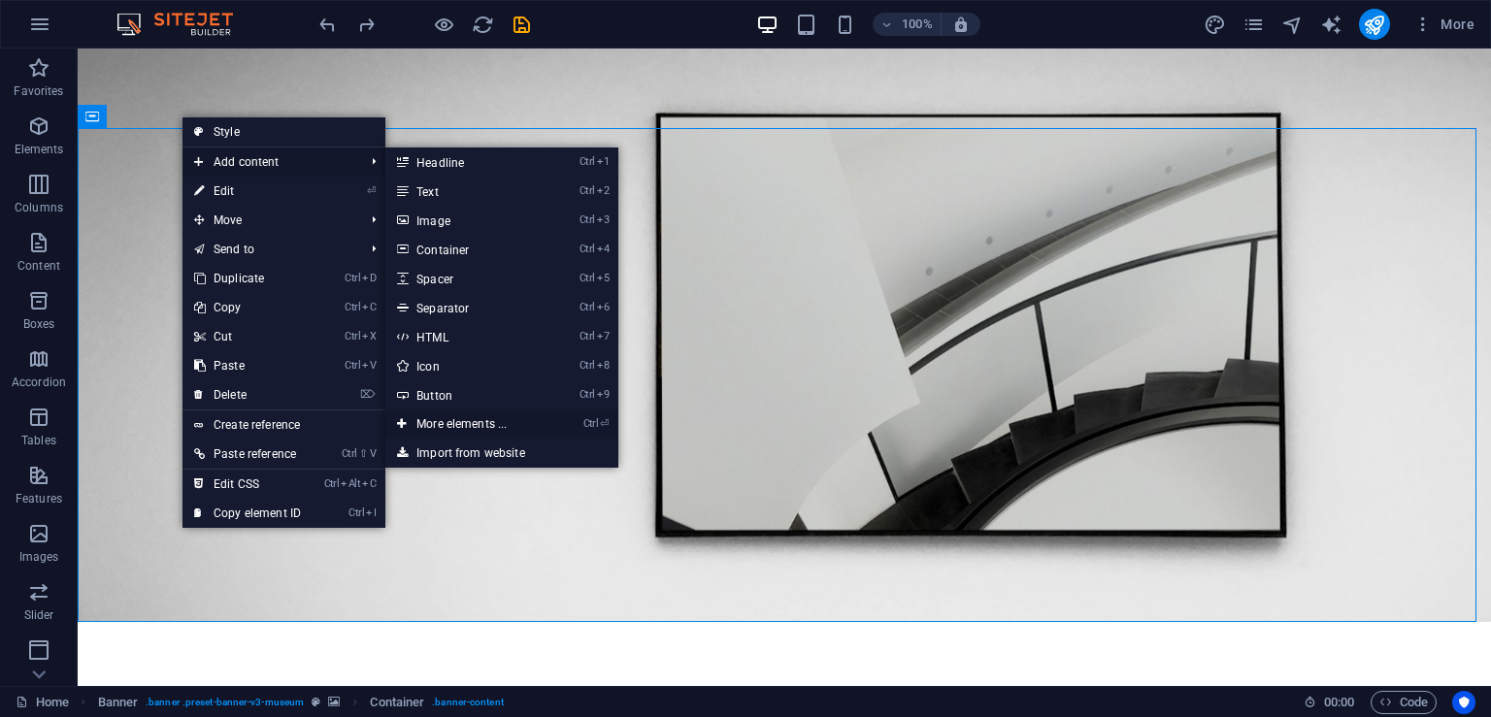
click at [488, 421] on link "Ctrl ⏎ More elements ..." at bounding box center [465, 424] width 160 height 29
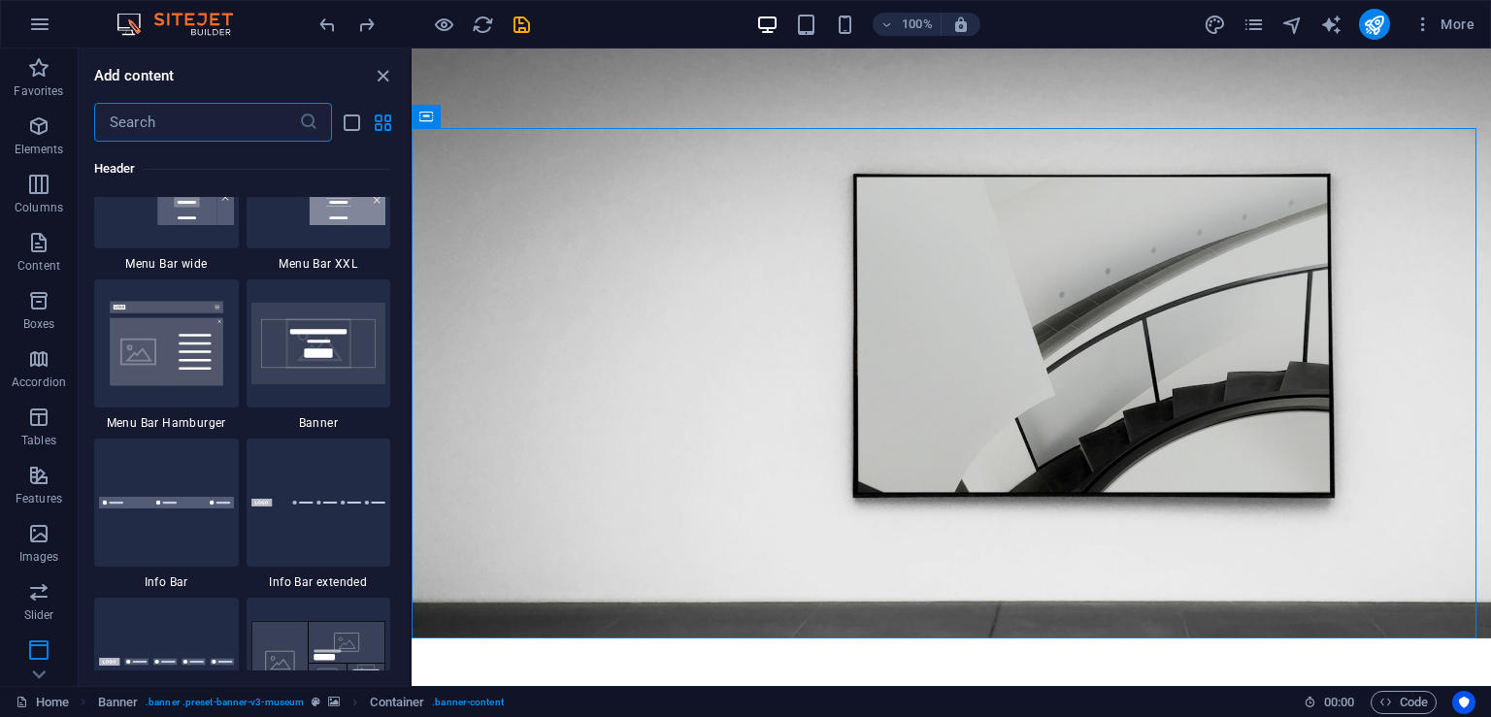
scroll to position [11759, 0]
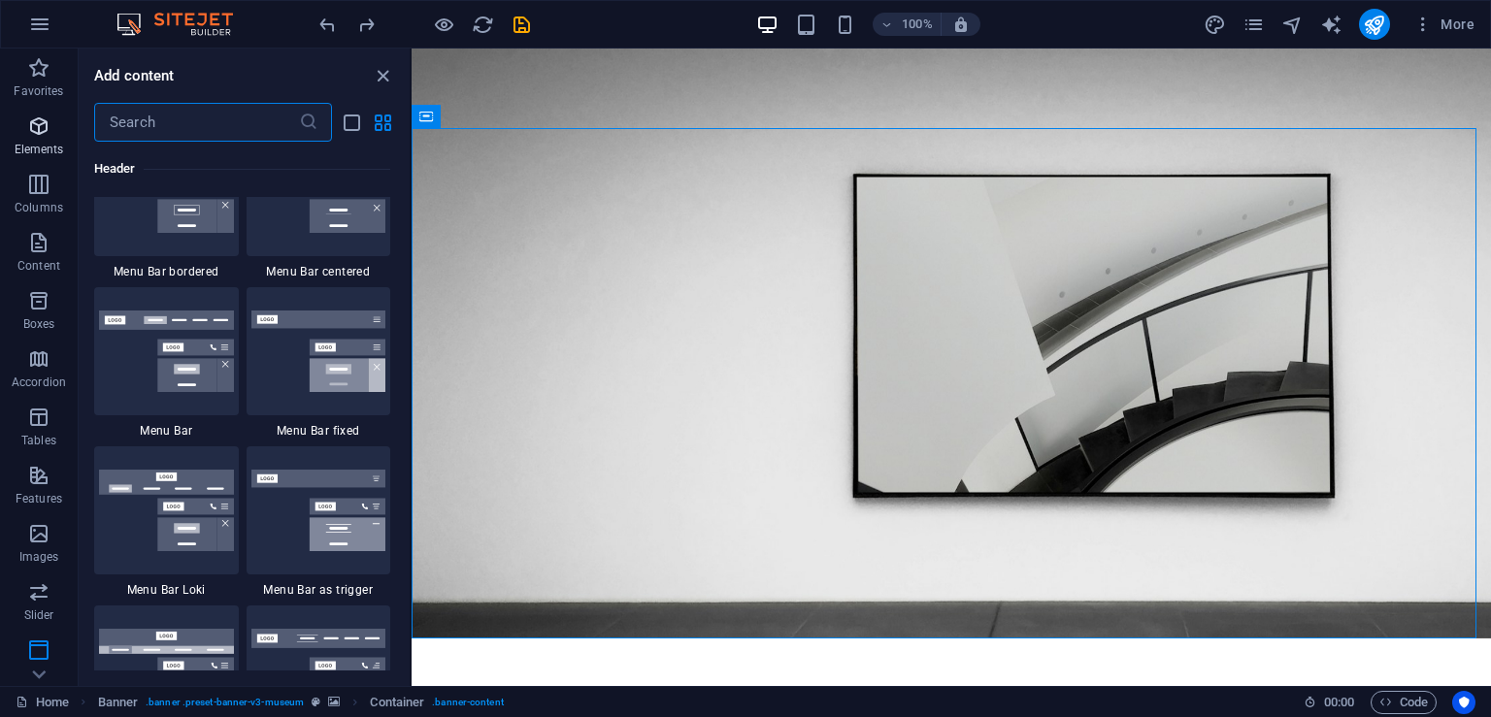
click at [51, 127] on span "Elements" at bounding box center [39, 138] width 78 height 47
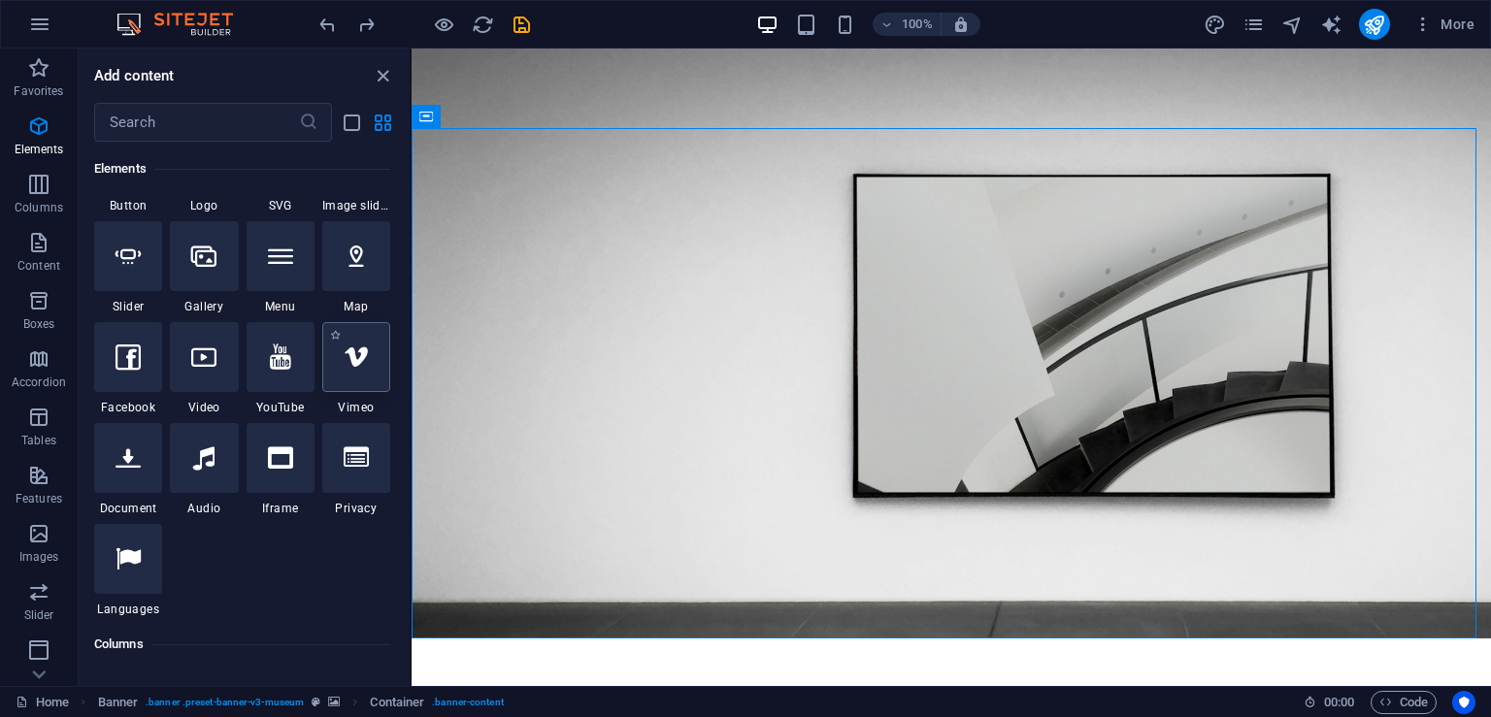
scroll to position [498, 0]
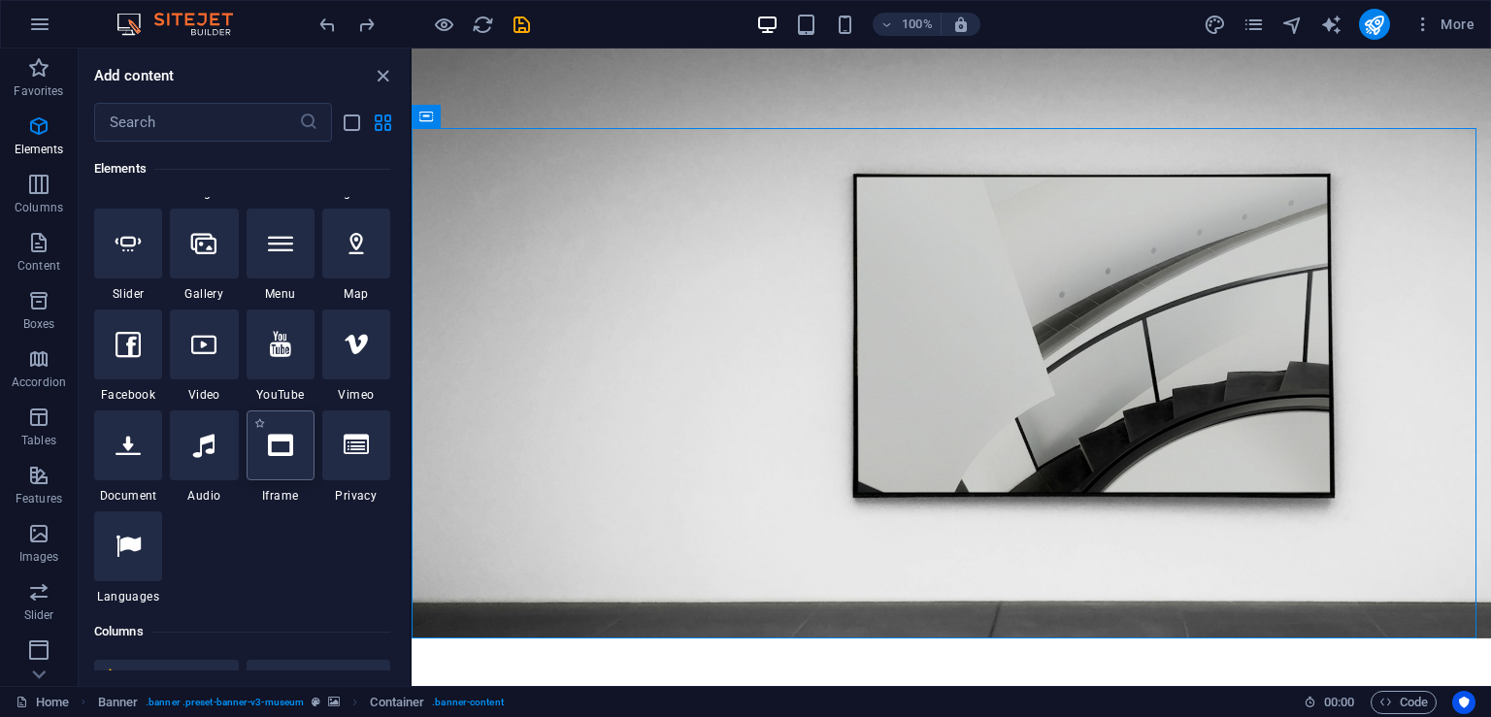
click at [280, 455] on icon at bounding box center [280, 445] width 25 height 25
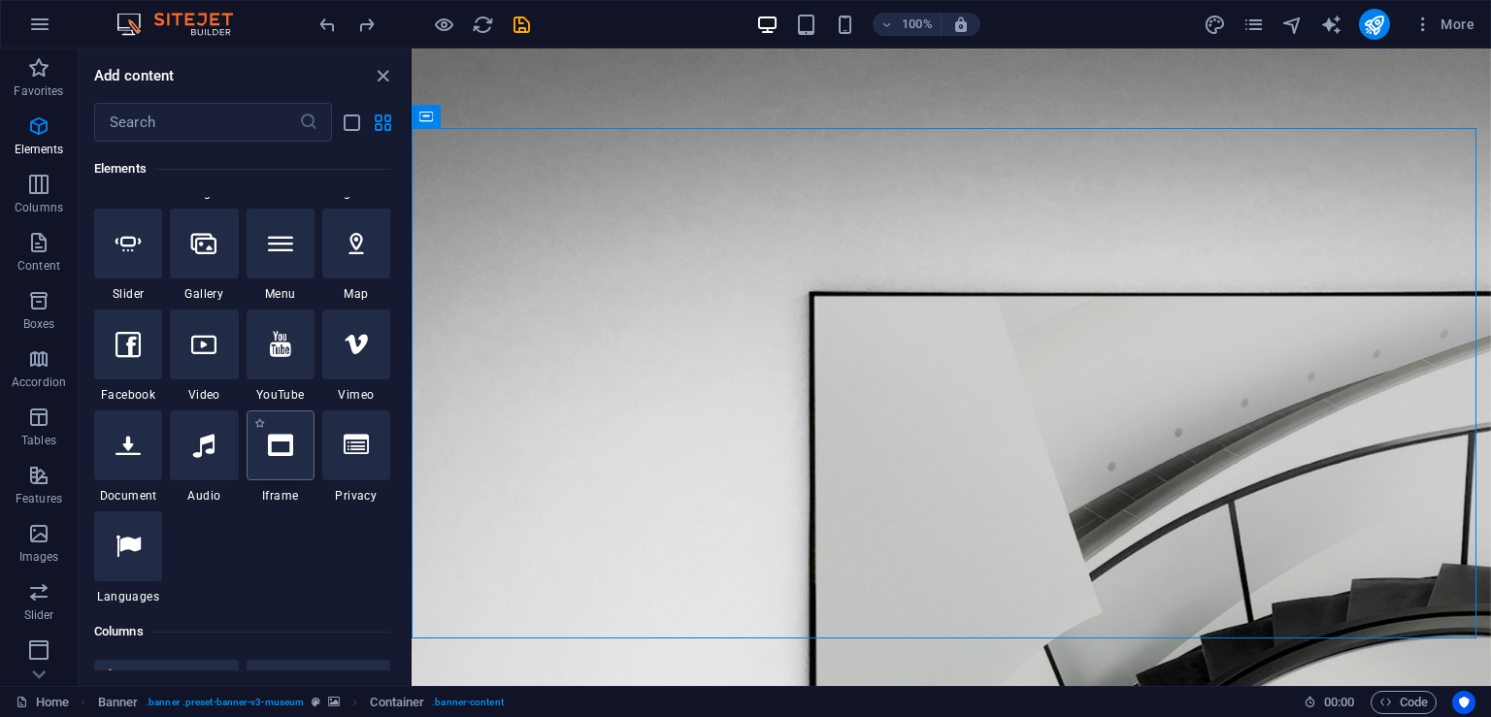
select select "%"
select select "px"
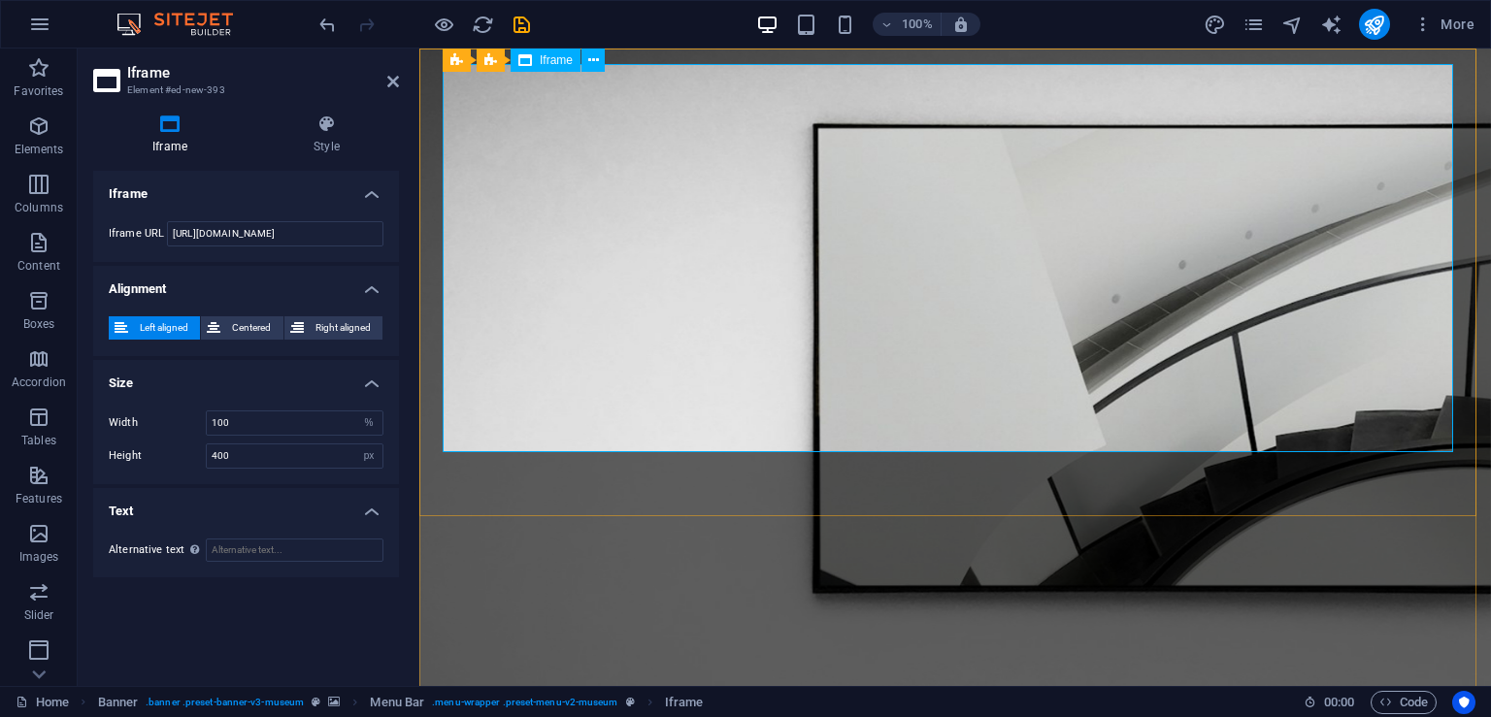
scroll to position [0, 0]
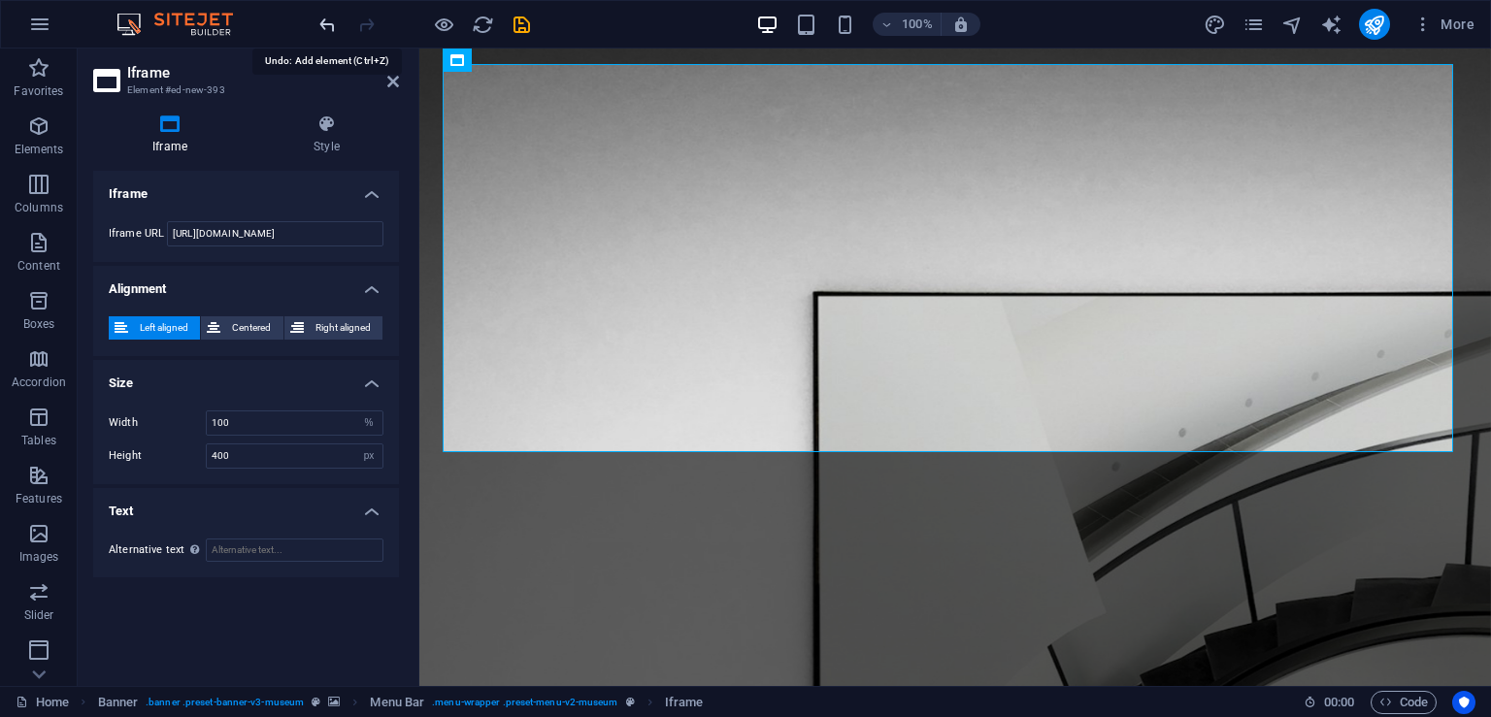
click at [326, 14] on icon "undo" at bounding box center [327, 25] width 22 height 22
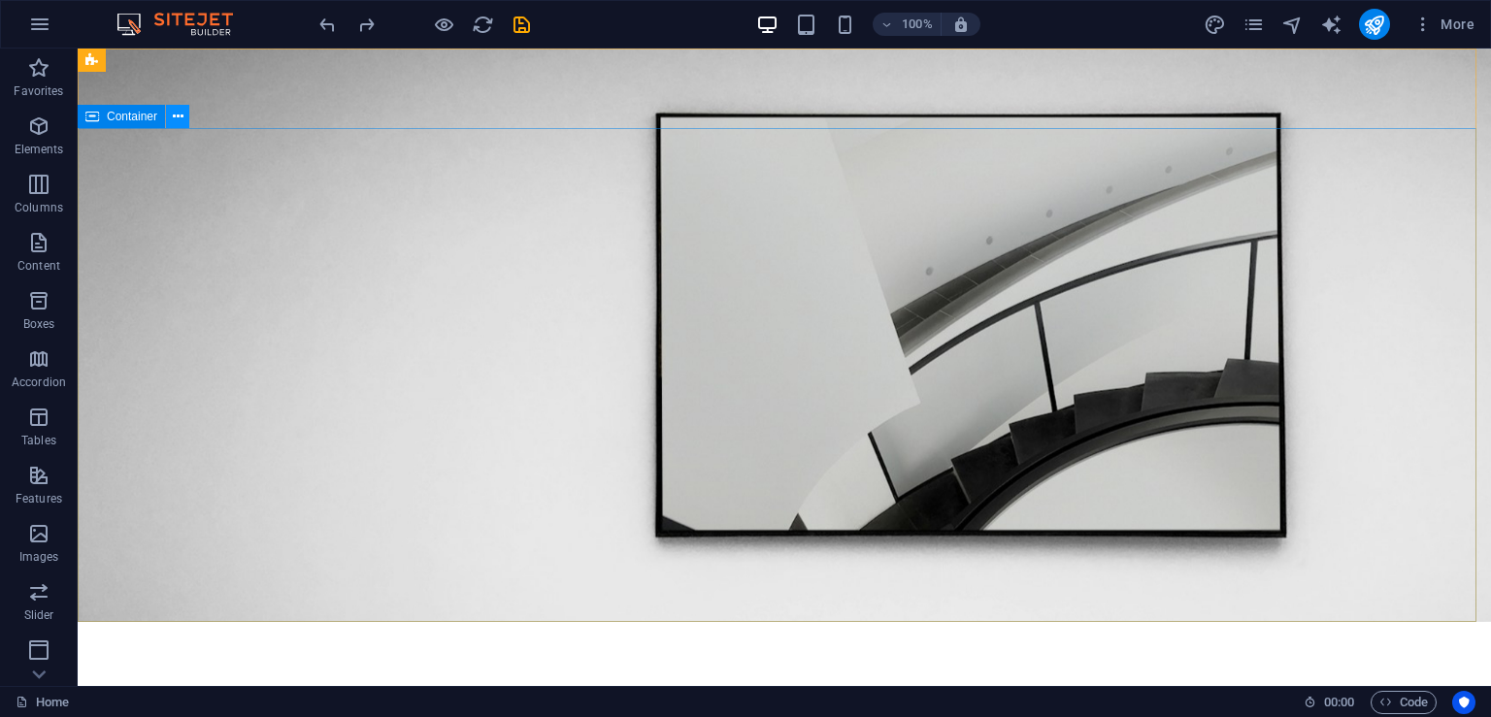
click at [173, 117] on icon at bounding box center [178, 117] width 11 height 20
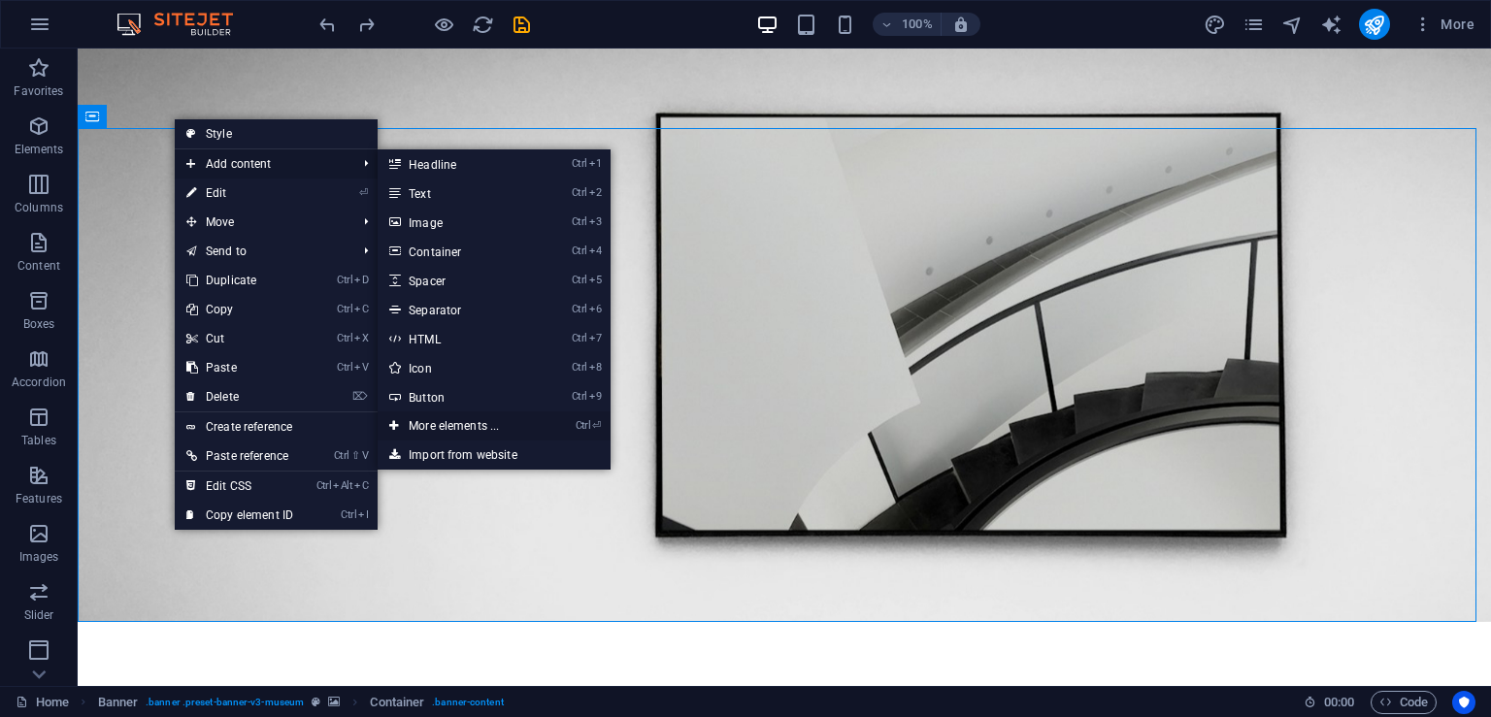
click at [466, 426] on link "Ctrl ⏎ More elements ..." at bounding box center [458, 426] width 160 height 29
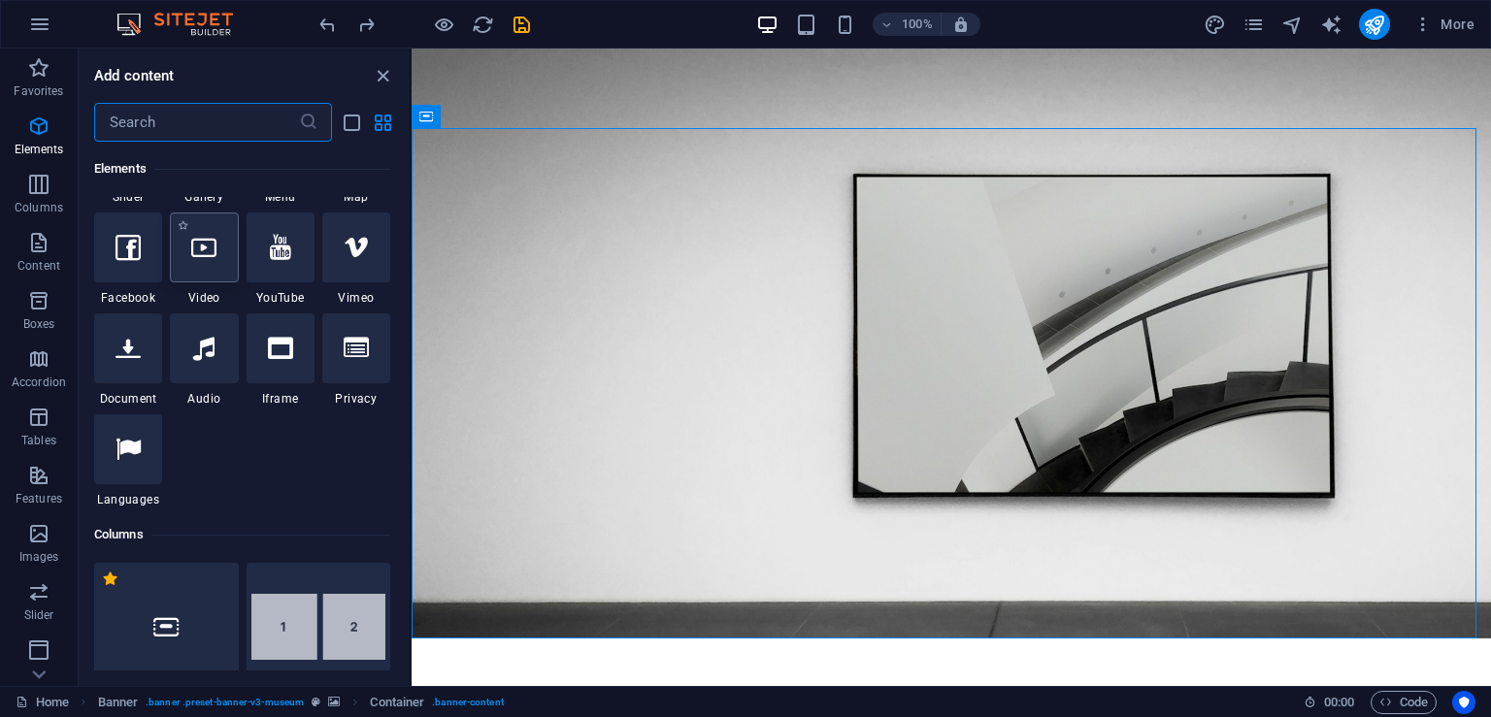
scroll to position [401, 0]
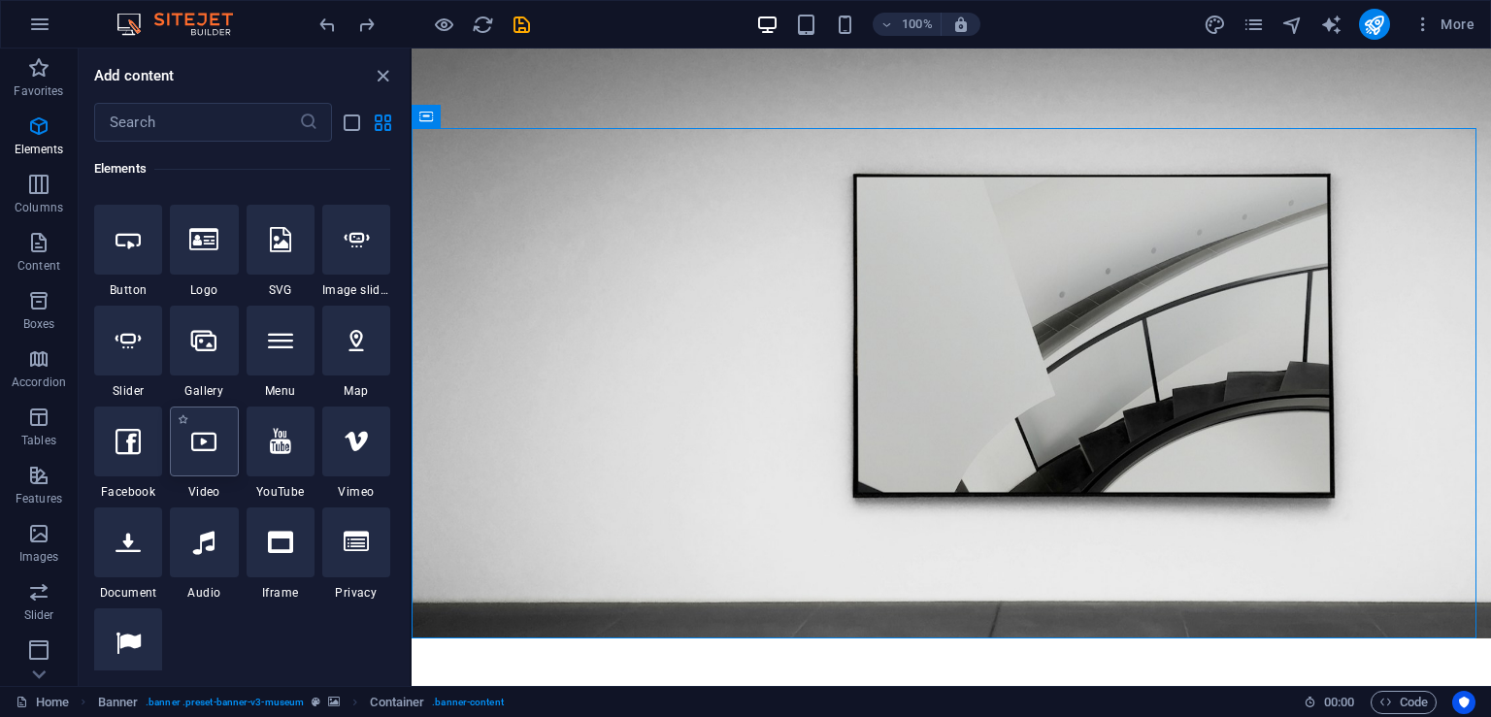
click at [202, 444] on icon at bounding box center [203, 441] width 25 height 25
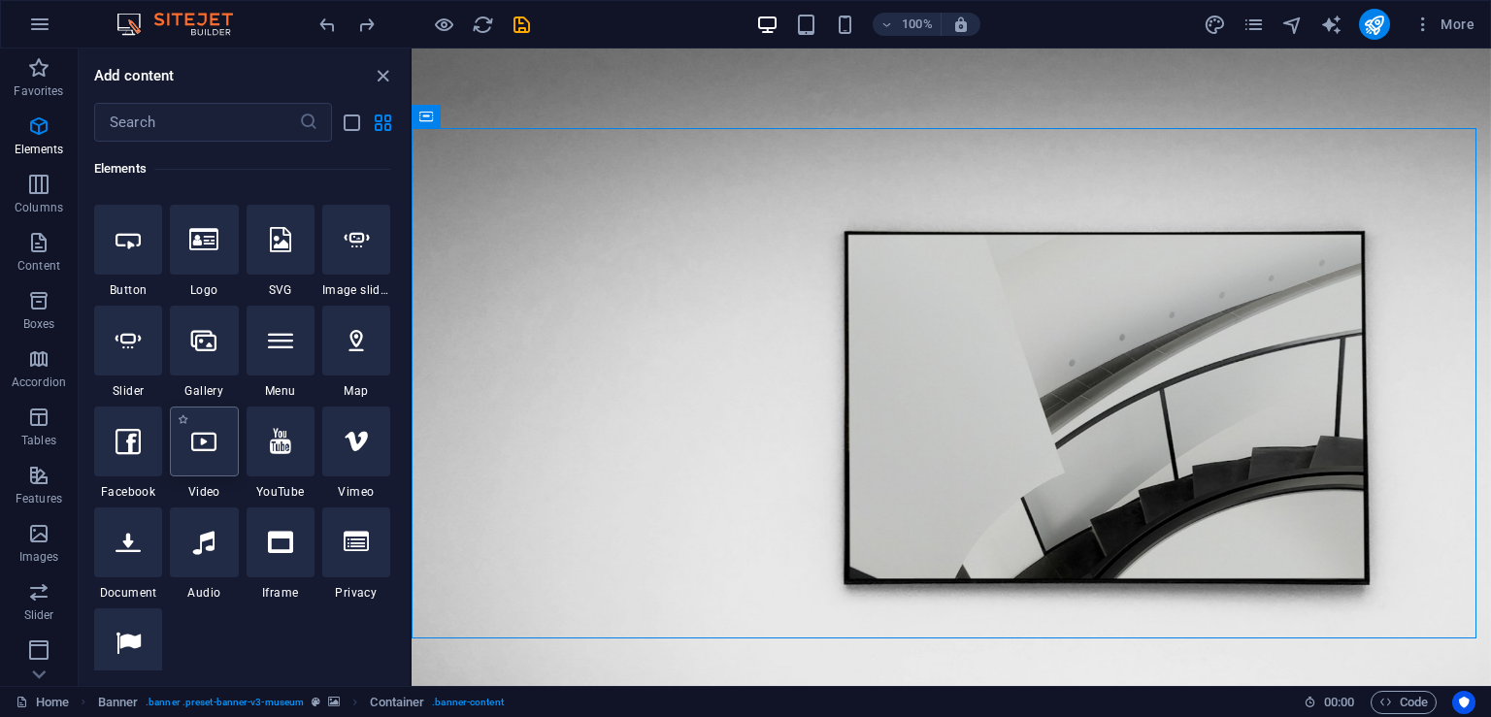
select select "%"
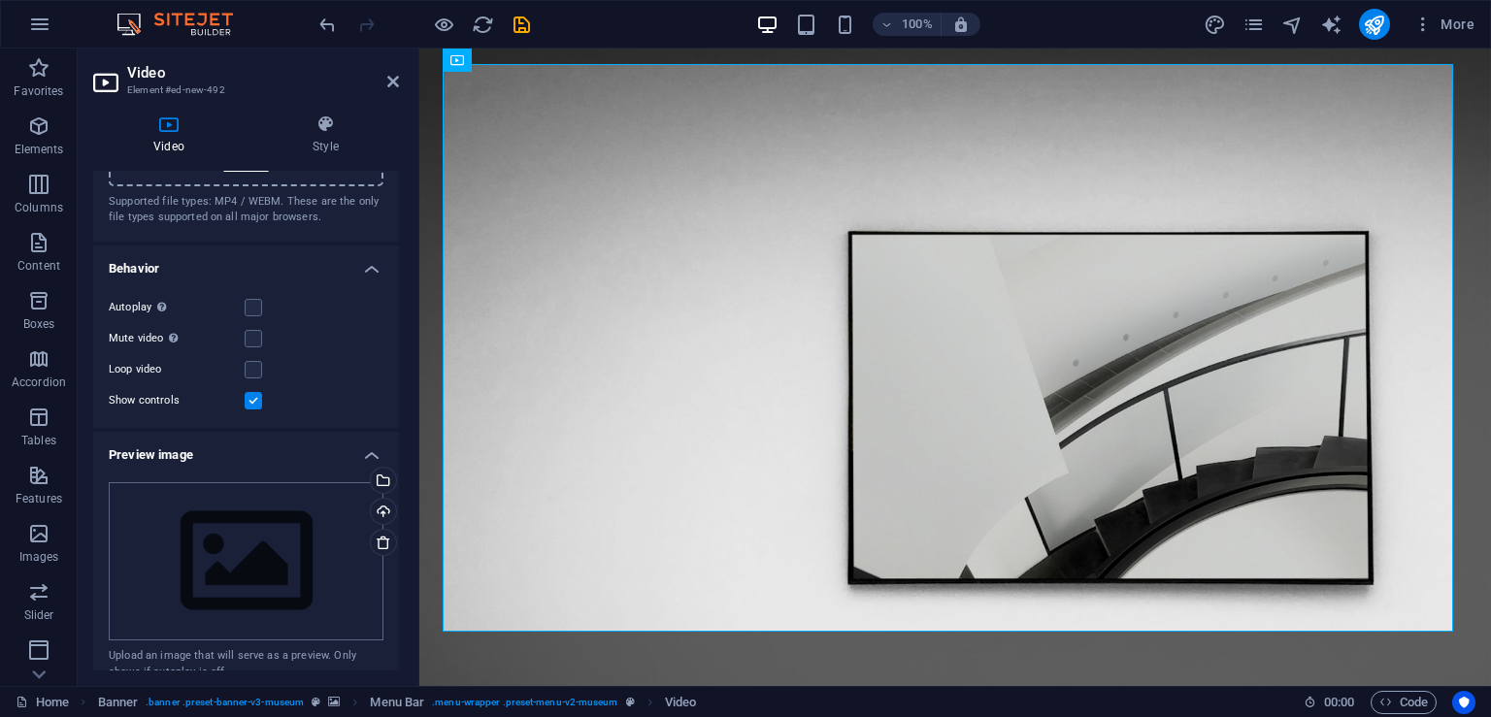
scroll to position [97, 0]
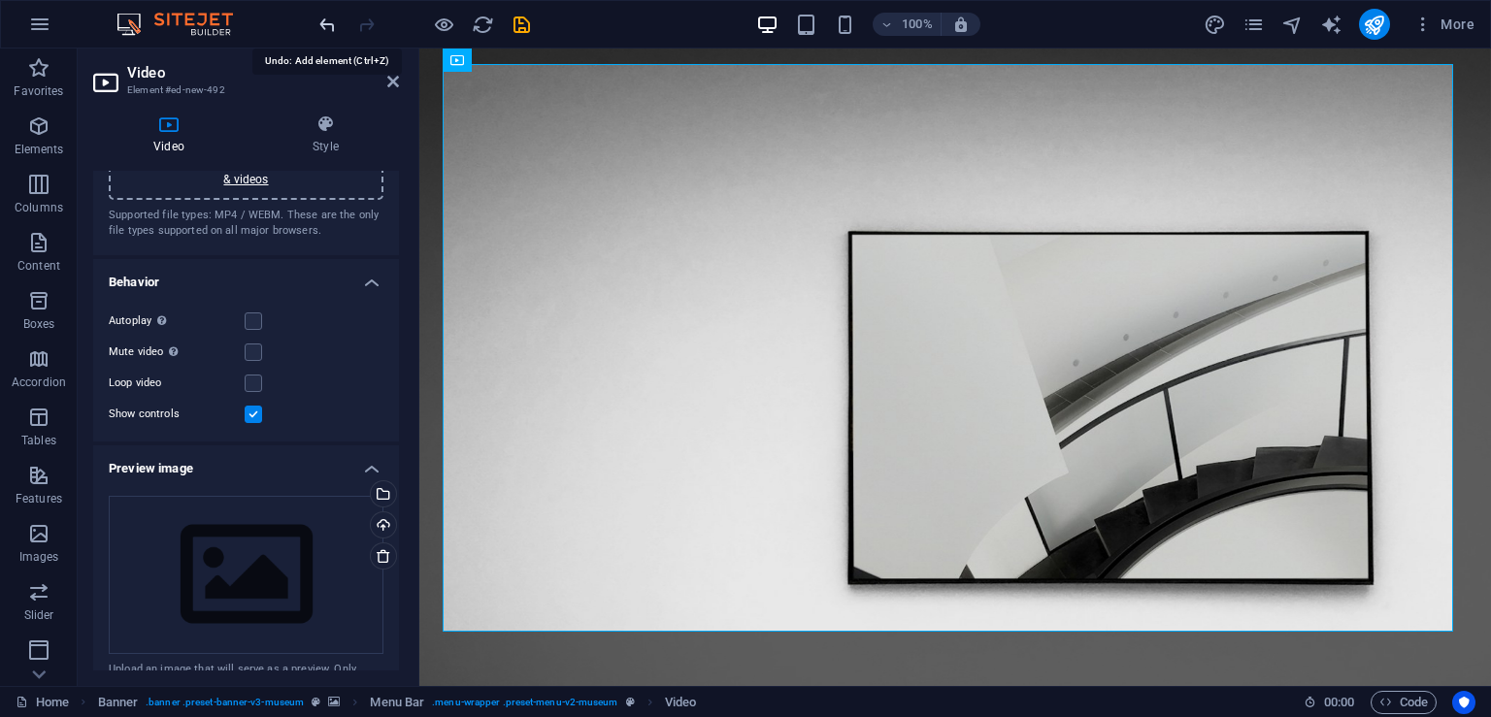
click at [323, 24] on icon "undo" at bounding box center [327, 25] width 22 height 22
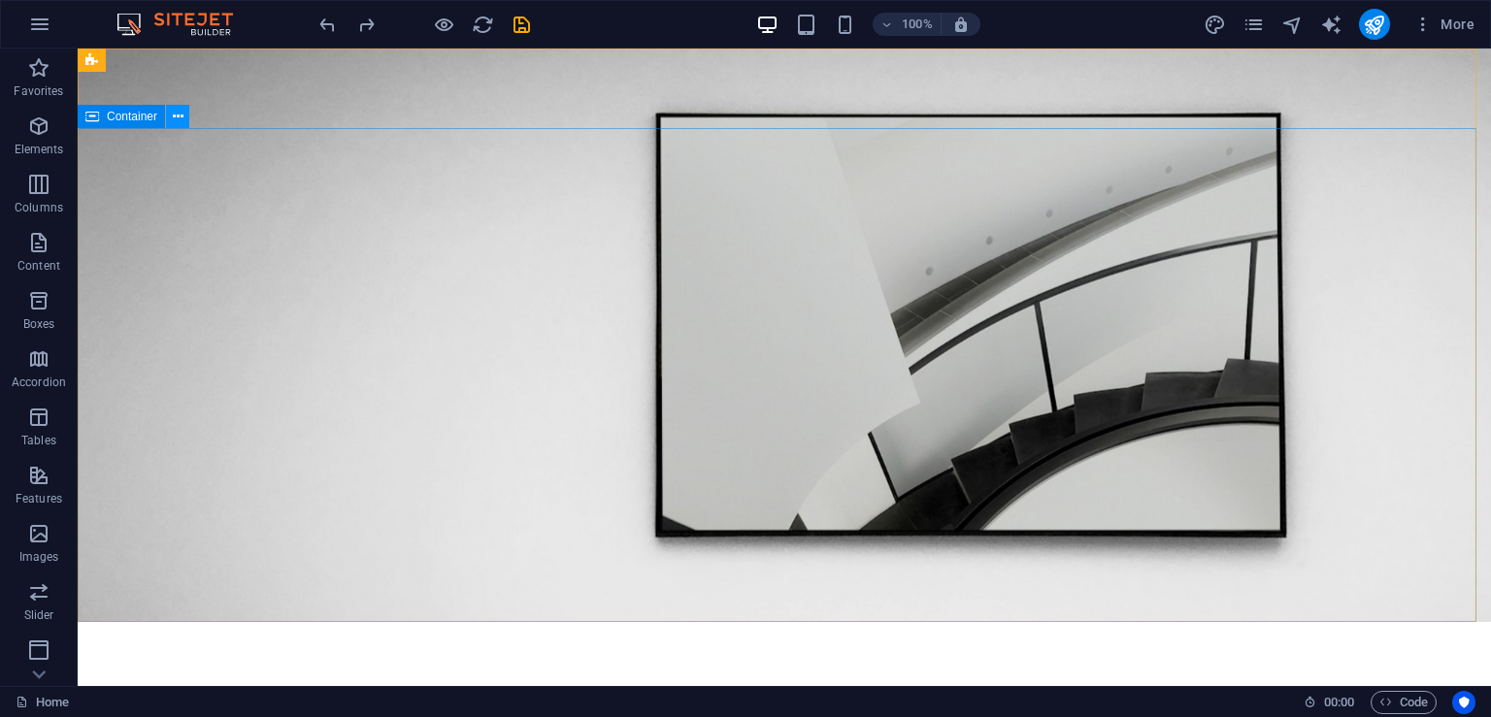
click at [174, 122] on icon at bounding box center [178, 117] width 11 height 20
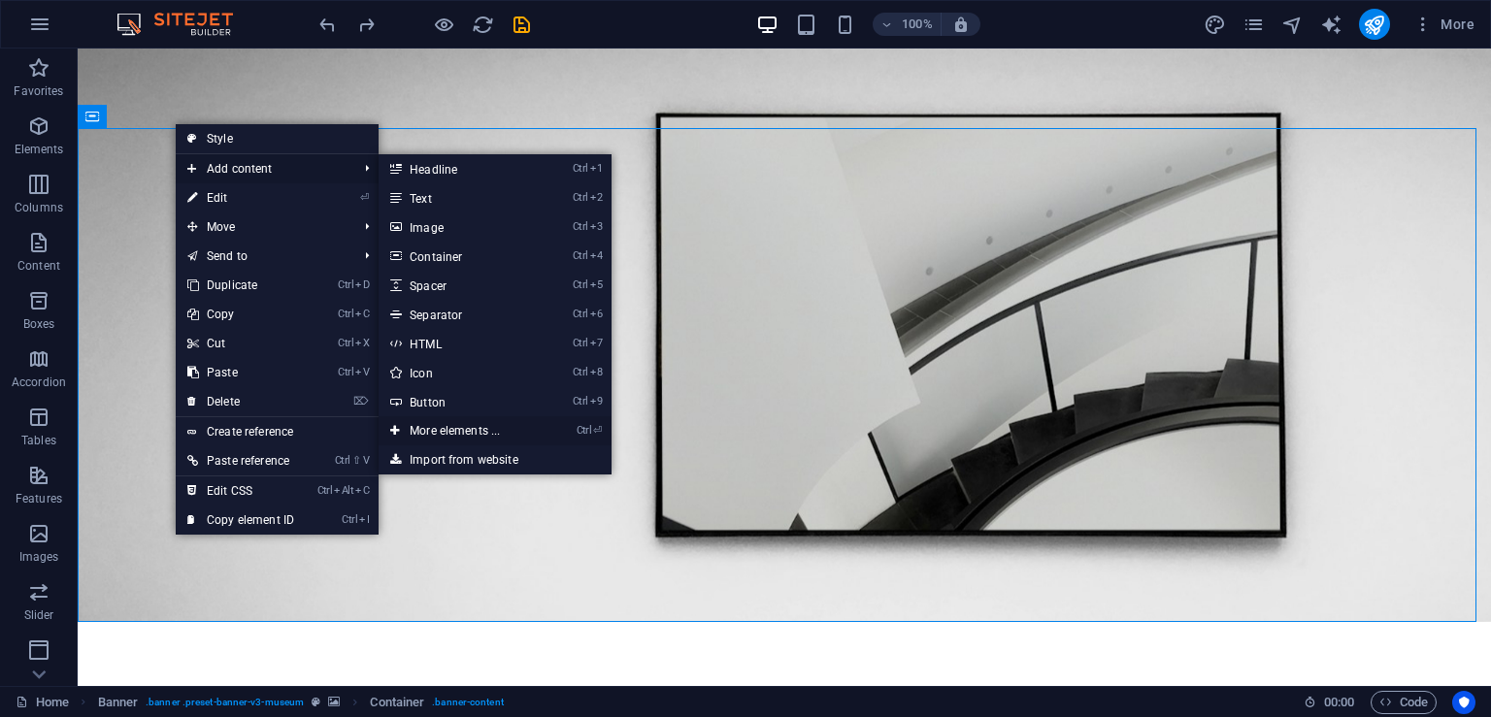
click at [472, 426] on link "Ctrl ⏎ More elements ..." at bounding box center [459, 430] width 160 height 29
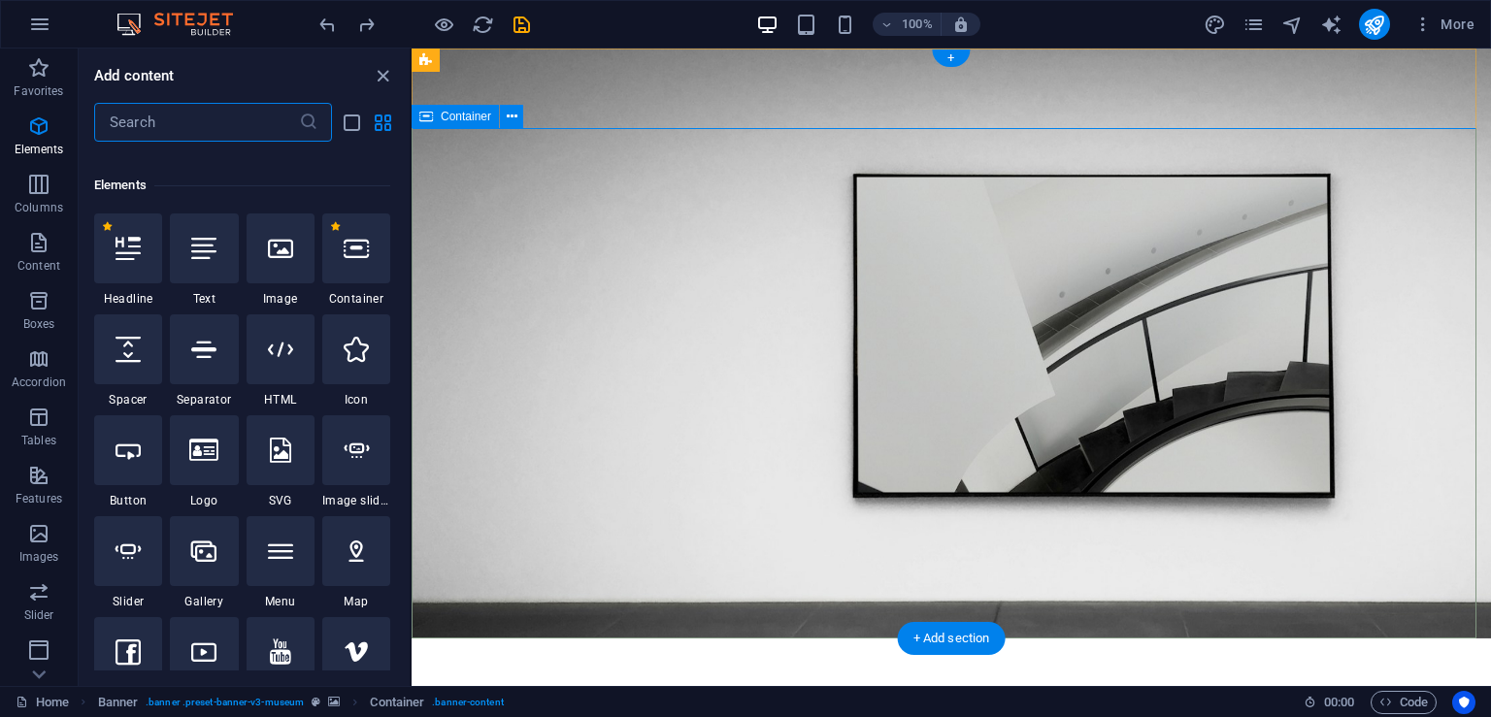
scroll to position [207, 0]
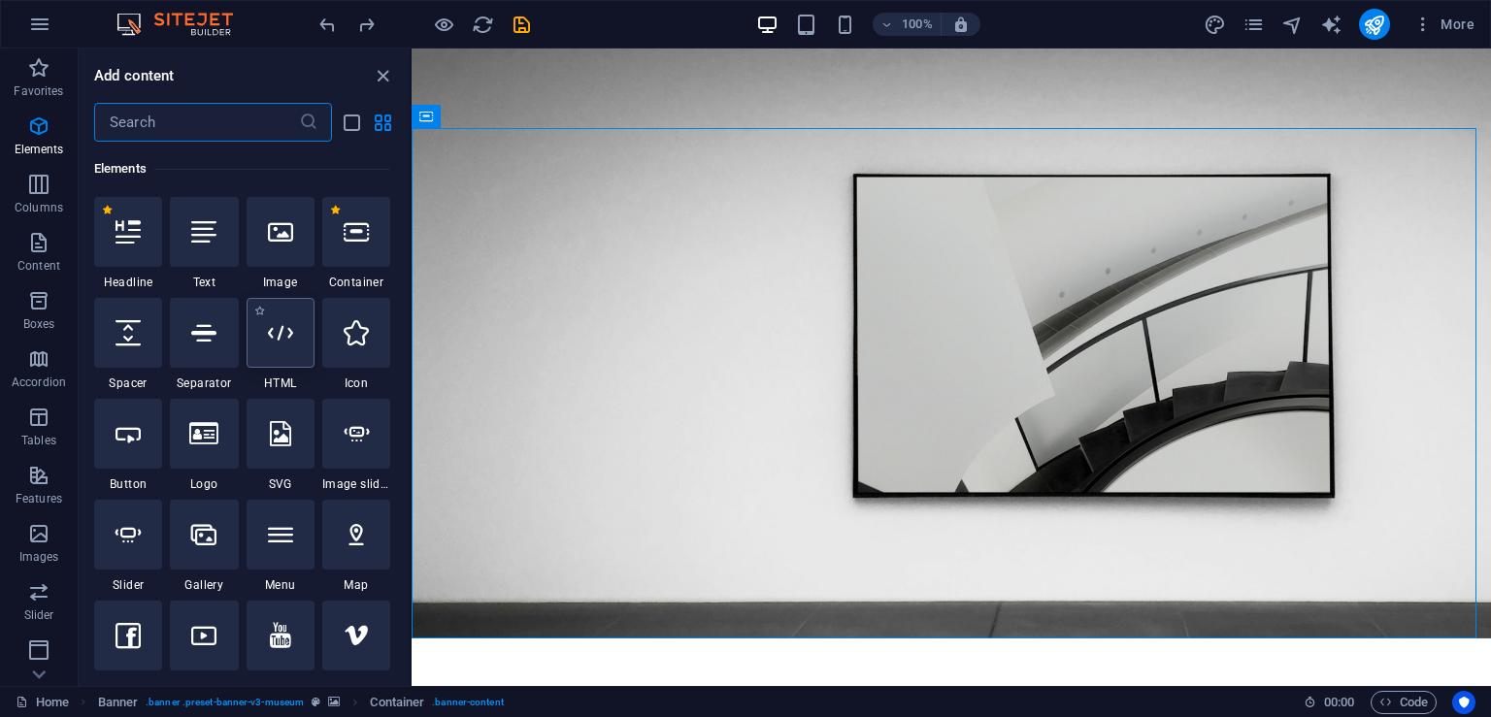
click at [300, 341] on div at bounding box center [281, 333] width 68 height 70
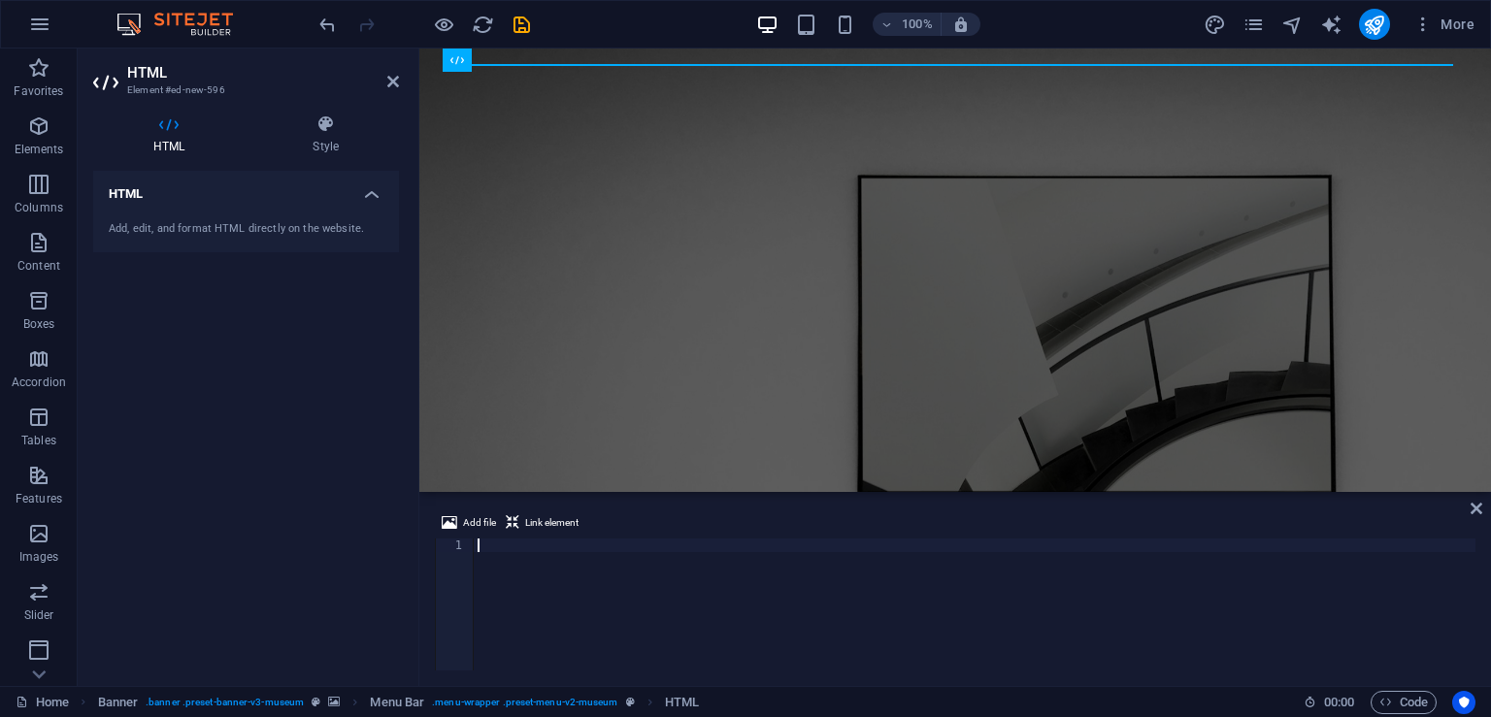
type textarea "[URL][DOMAIN_NAME]"
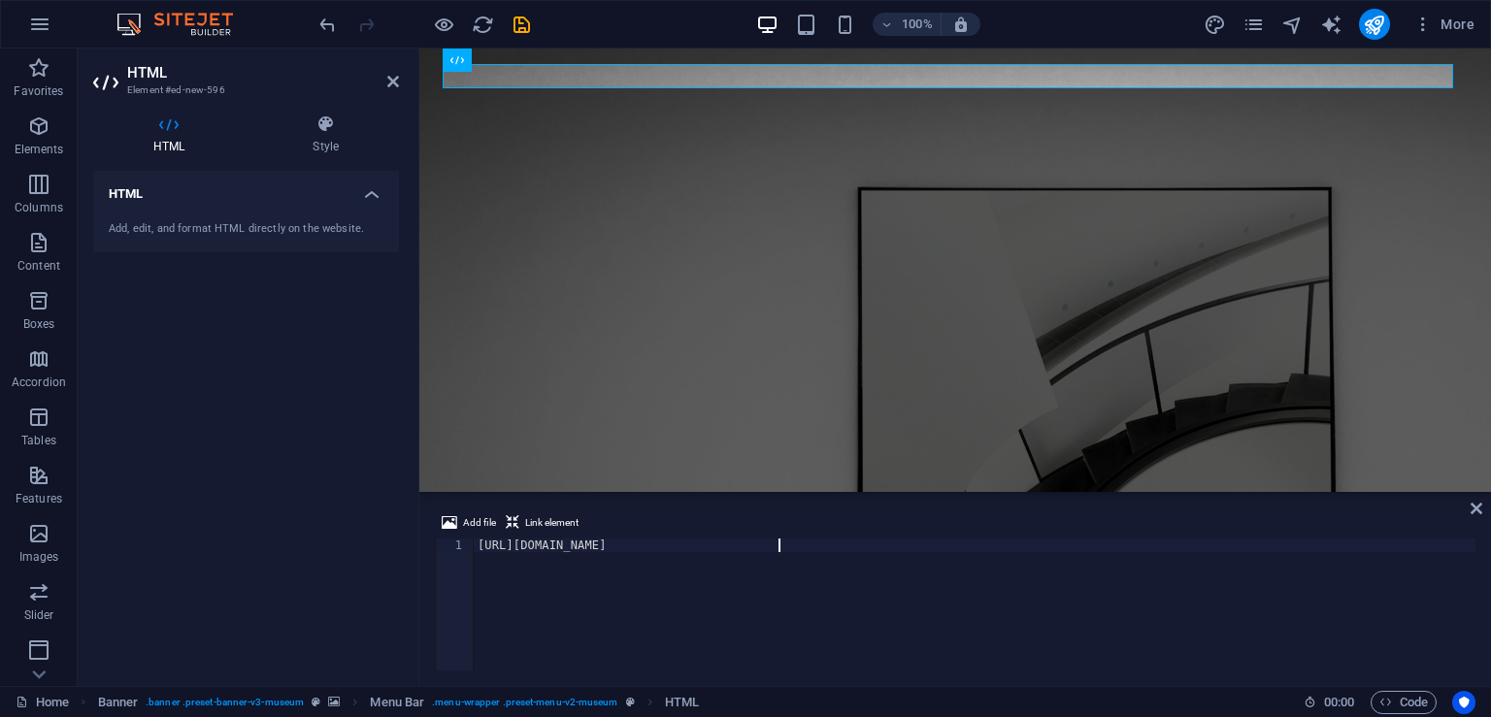
click at [1218, 629] on div "[URL][DOMAIN_NAME]" at bounding box center [975, 618] width 1002 height 159
click at [1125, 516] on div "Add file Link element" at bounding box center [955, 526] width 1041 height 28
click at [1052, 22] on div "100% More" at bounding box center [898, 24] width 1167 height 31
click at [305, 283] on div "HTML Add, edit, and format HTML directly on the website." at bounding box center [246, 421] width 306 height 500
click at [396, 77] on icon at bounding box center [393, 82] width 12 height 16
